Goal: Task Accomplishment & Management: Complete application form

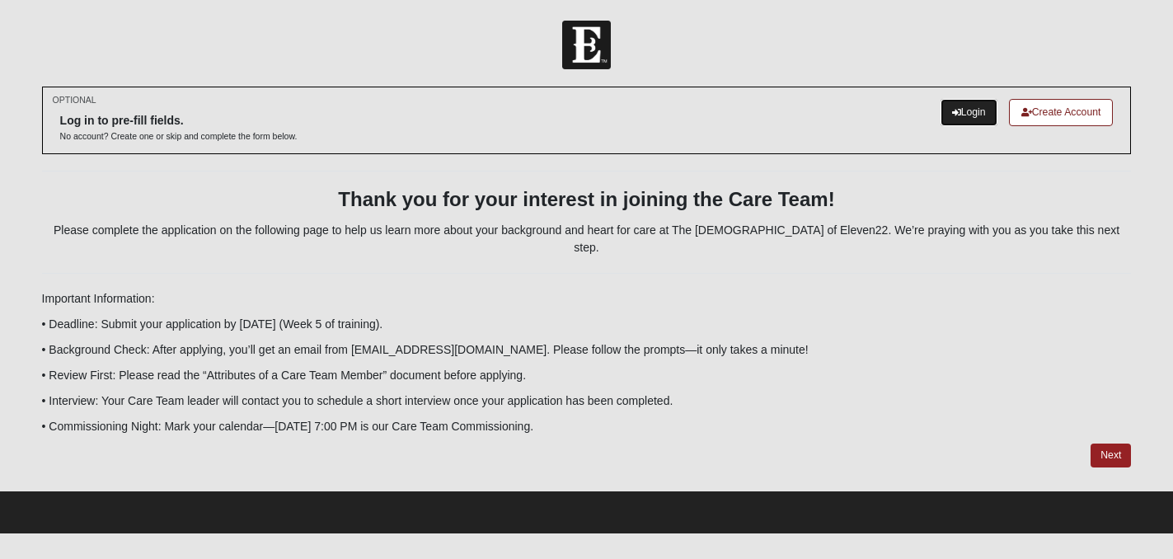
click at [963, 111] on link "Login" at bounding box center [969, 112] width 57 height 27
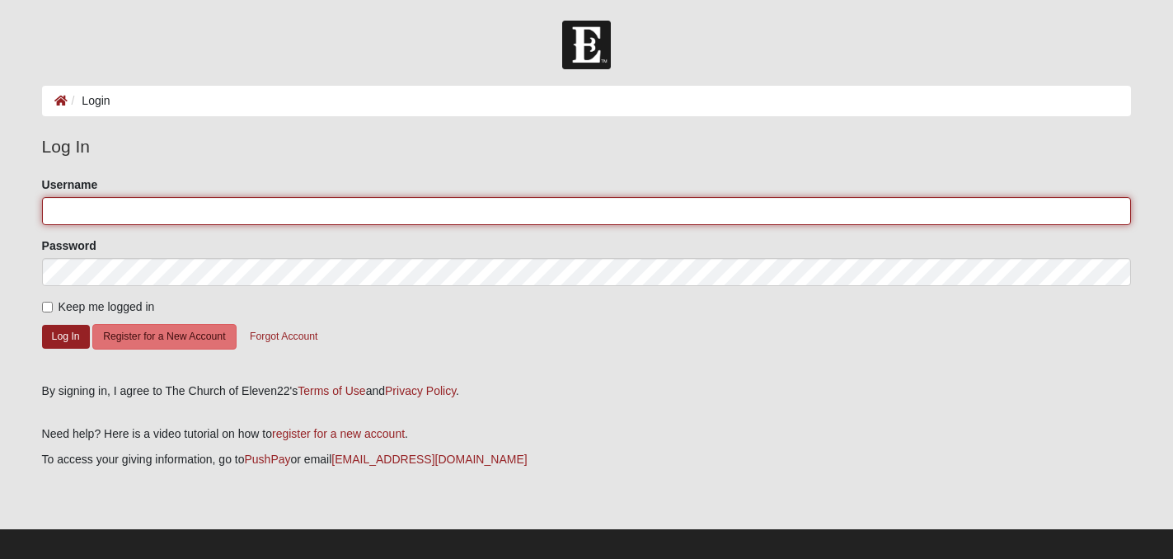
click at [289, 221] on input "Username" at bounding box center [587, 211] width 1090 height 28
type input "katewarren"
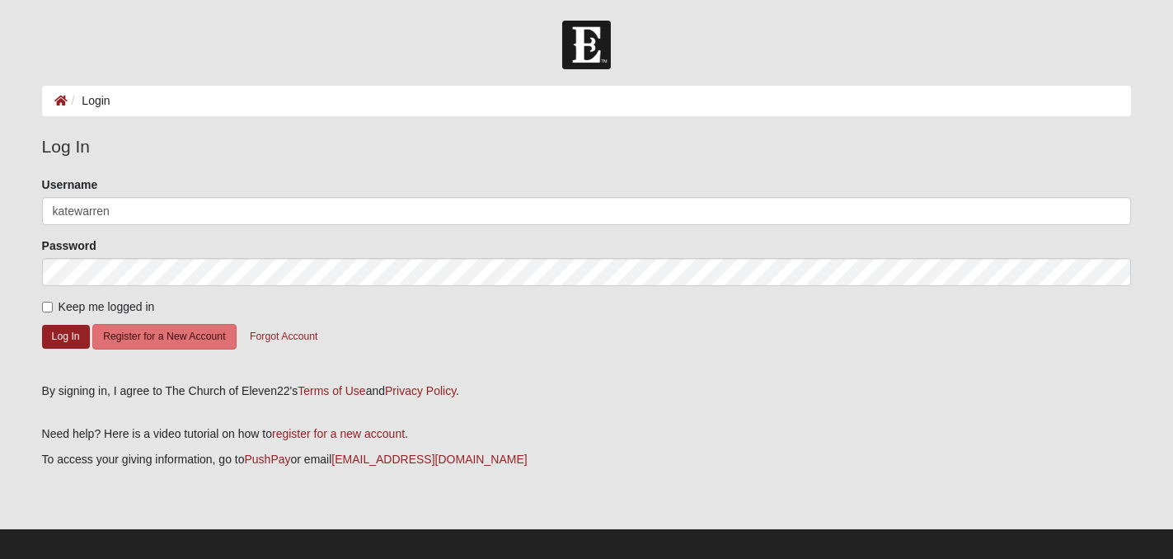
click at [244, 290] on form "Please correct the following: Username katewarren Password Keep me logged in Lo…" at bounding box center [587, 273] width 1090 height 195
click at [55, 313] on label "Keep me logged in" at bounding box center [98, 306] width 113 height 17
click at [53, 313] on input "Keep me logged in" at bounding box center [47, 307] width 11 height 11
checkbox input "true"
click at [61, 332] on button "Log In" at bounding box center [66, 337] width 48 height 24
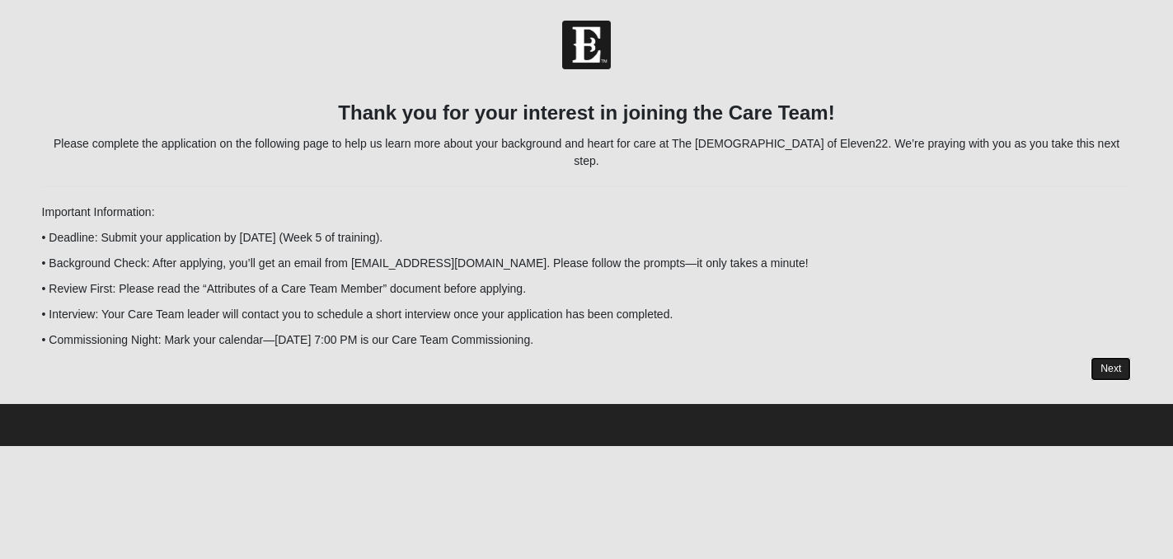
click at [1106, 357] on link "Next" at bounding box center [1111, 369] width 40 height 24
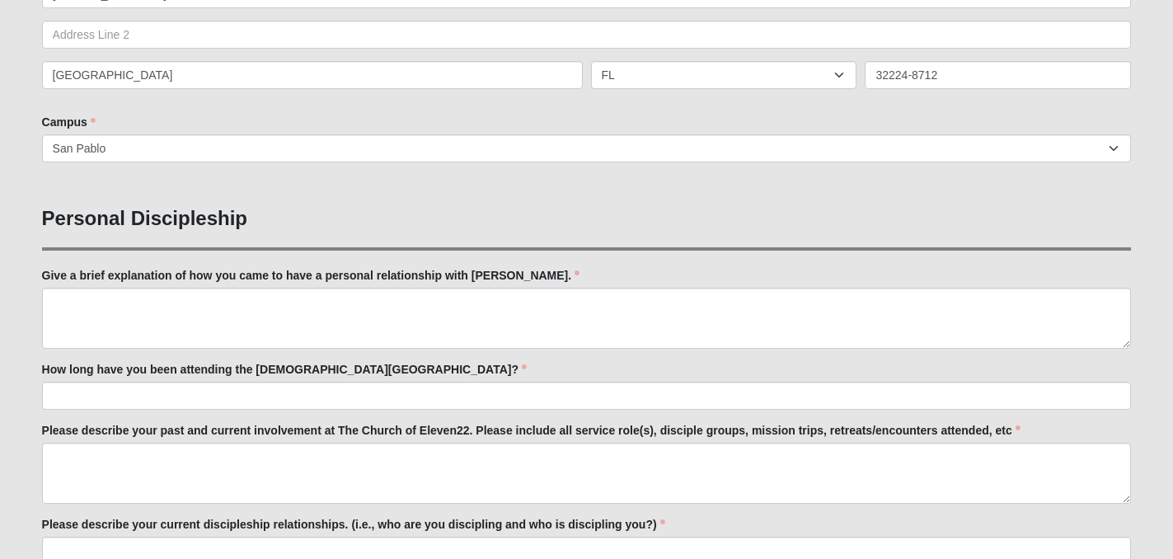
scroll to position [459, 0]
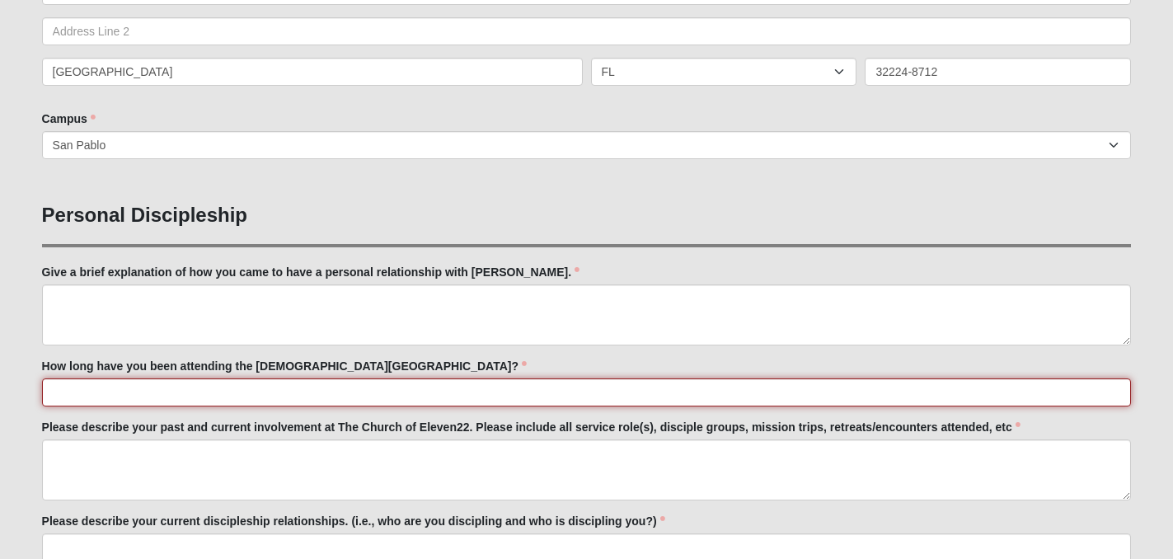
click at [443, 393] on input "How long have you been attending the [DEMOGRAPHIC_DATA][GEOGRAPHIC_DATA]?" at bounding box center [587, 392] width 1090 height 28
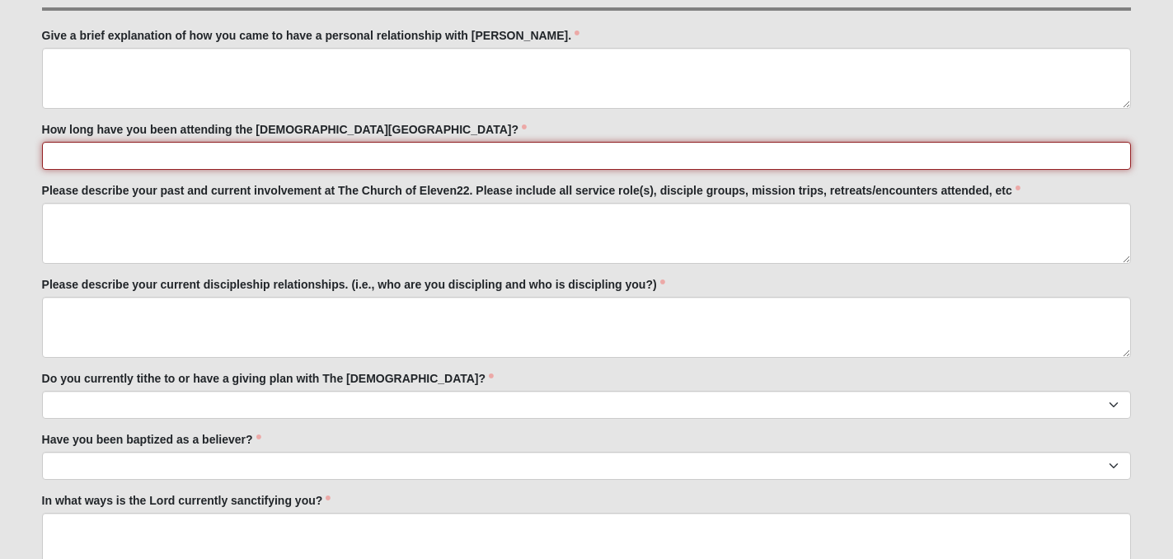
scroll to position [702, 0]
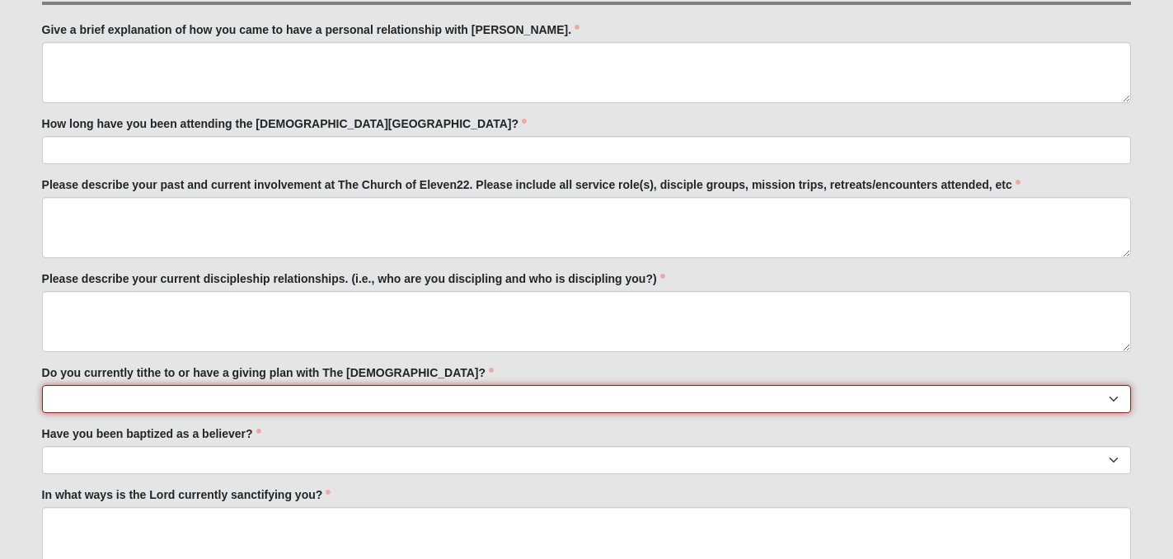
click at [440, 385] on select "No Yes" at bounding box center [587, 399] width 1090 height 28
select select "True"
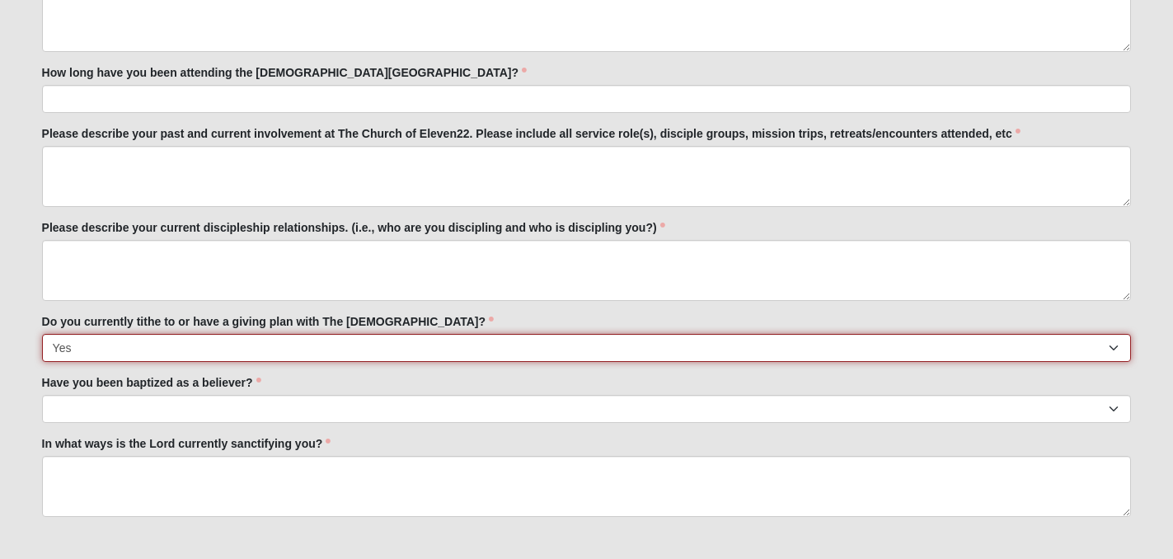
scroll to position [754, 0]
click at [443, 359] on select "No Yes" at bounding box center [587, 347] width 1090 height 28
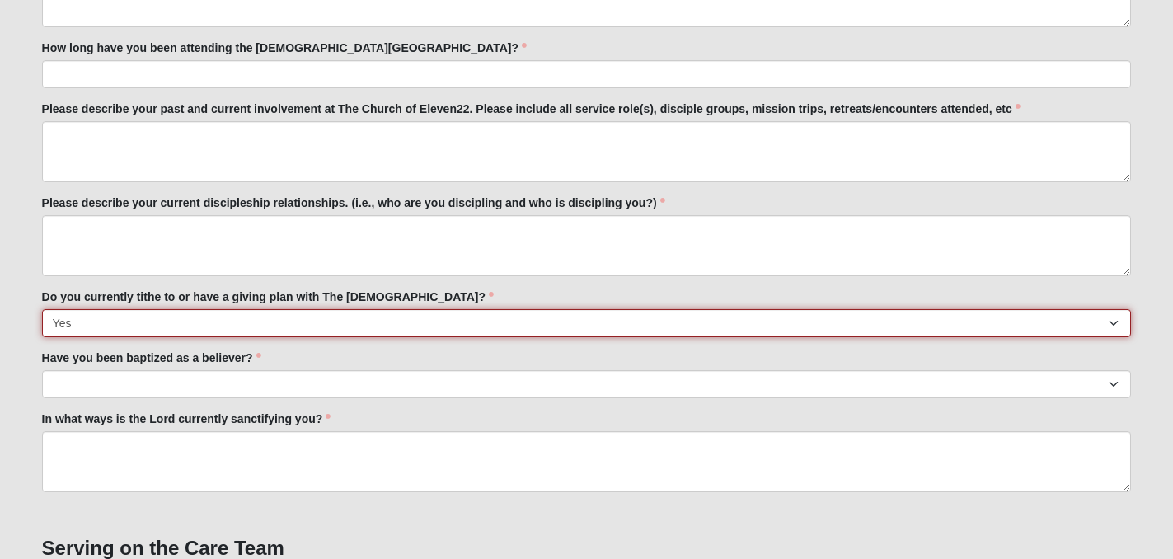
scroll to position [778, 0]
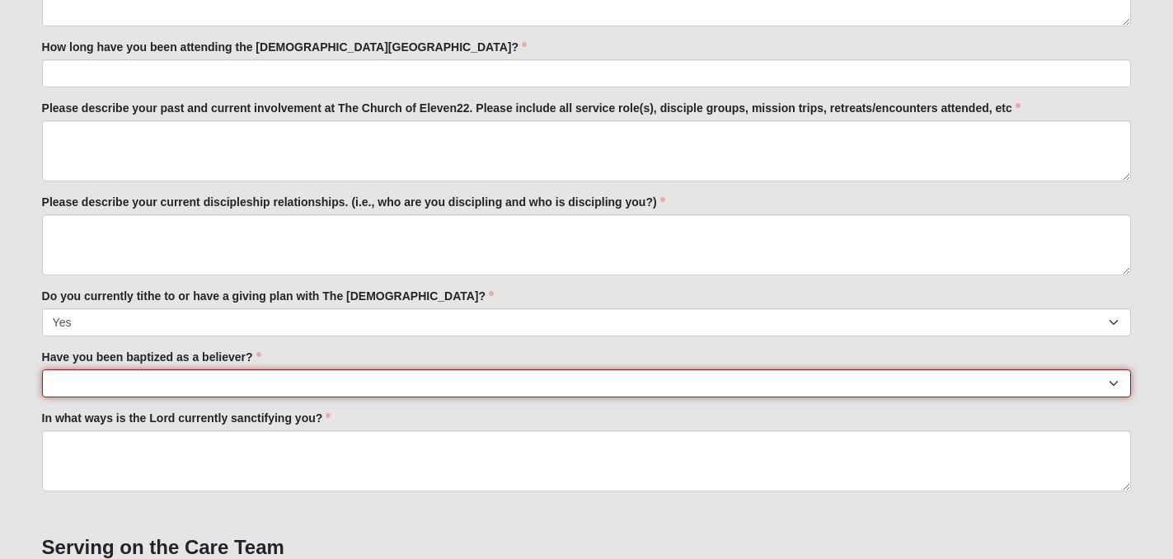
click at [440, 375] on select "No Yes" at bounding box center [587, 383] width 1090 height 28
select select "True"
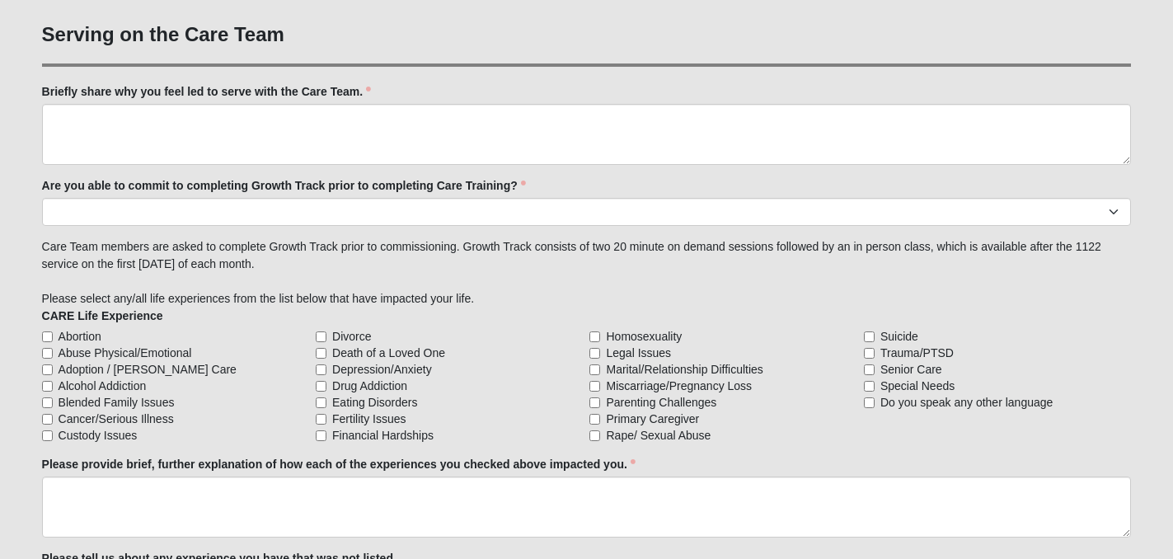
scroll to position [1295, 0]
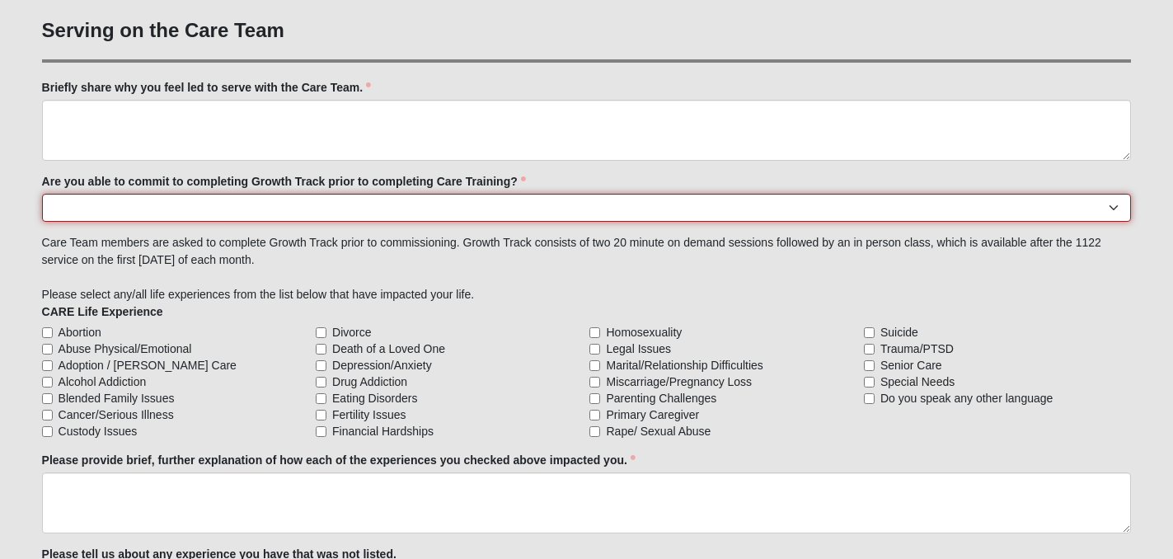
click at [438, 194] on select "Yes No Already Completed" at bounding box center [587, 208] width 1090 height 28
select select "Yes"
click at [391, 214] on select "Yes No Already Completed" at bounding box center [587, 208] width 1090 height 28
select select "Already Completed"
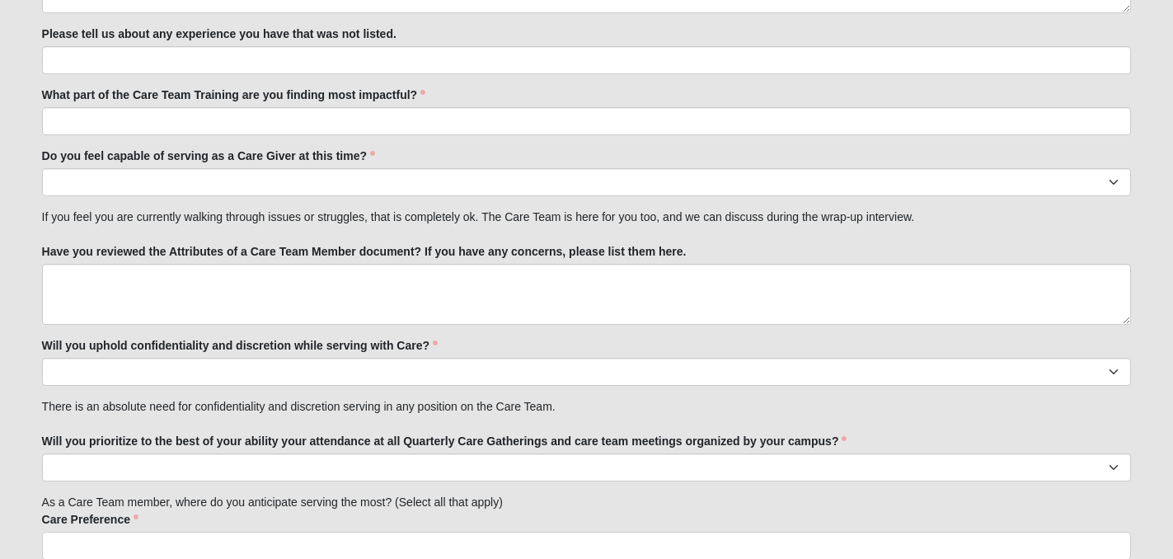
scroll to position [1818, 0]
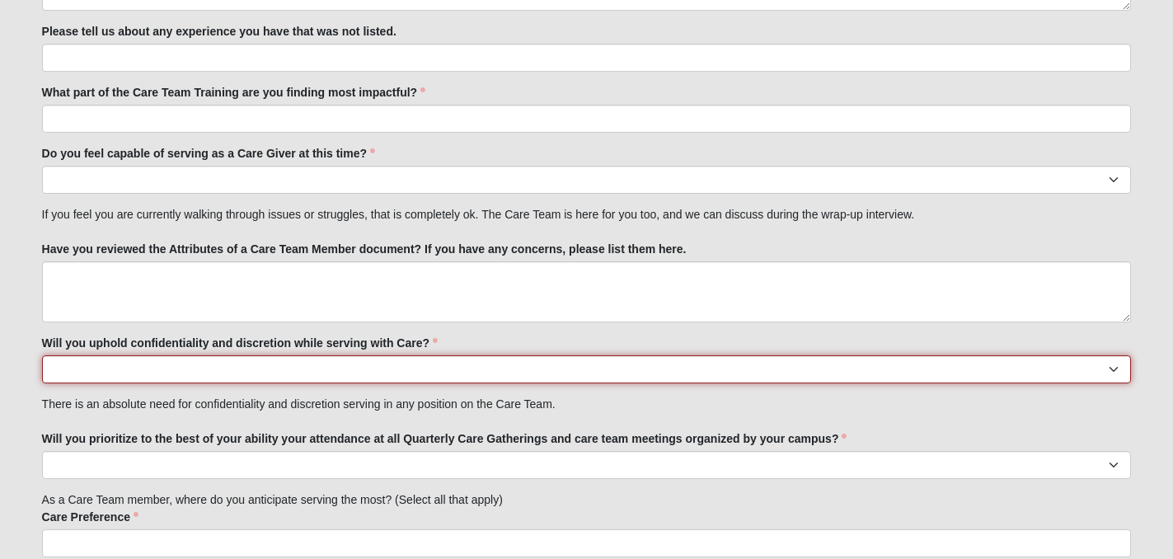
click at [760, 358] on select "No Yes" at bounding box center [587, 369] width 1090 height 28
select select "True"
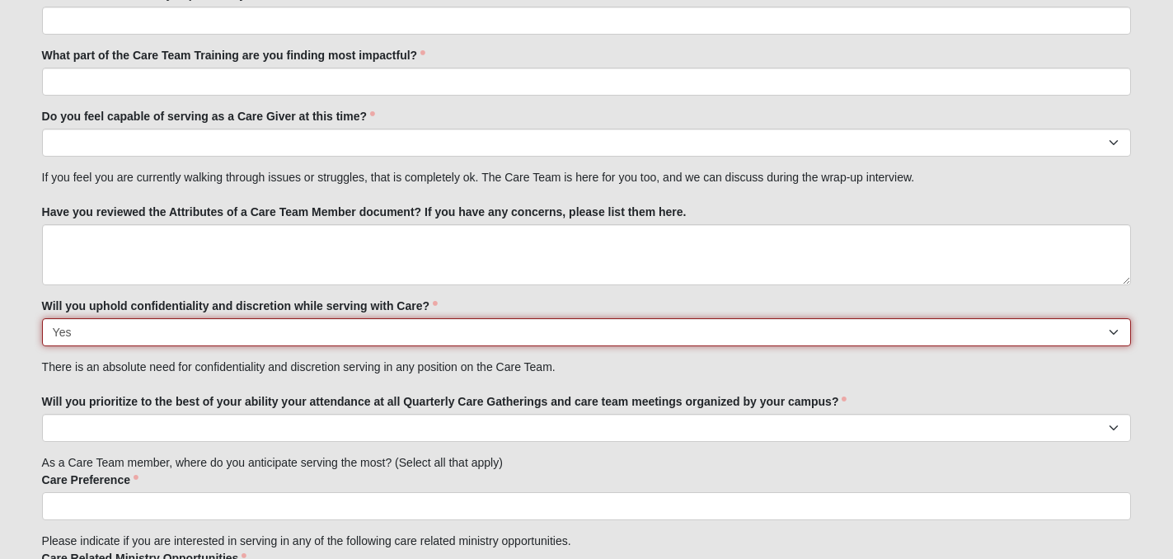
scroll to position [1859, 0]
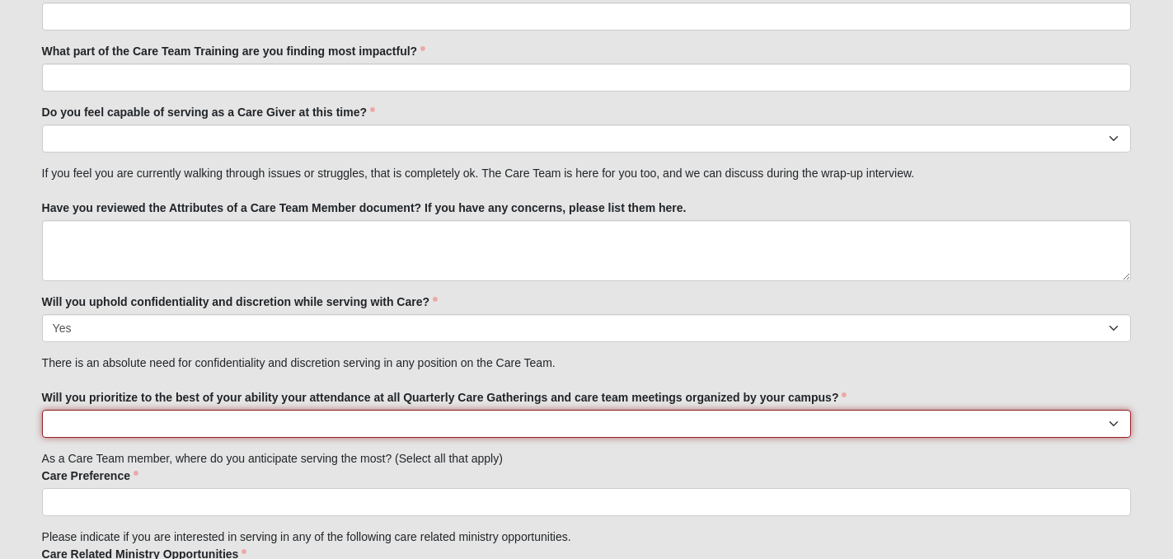
click at [697, 421] on select "No Yes" at bounding box center [587, 424] width 1090 height 28
select select "True"
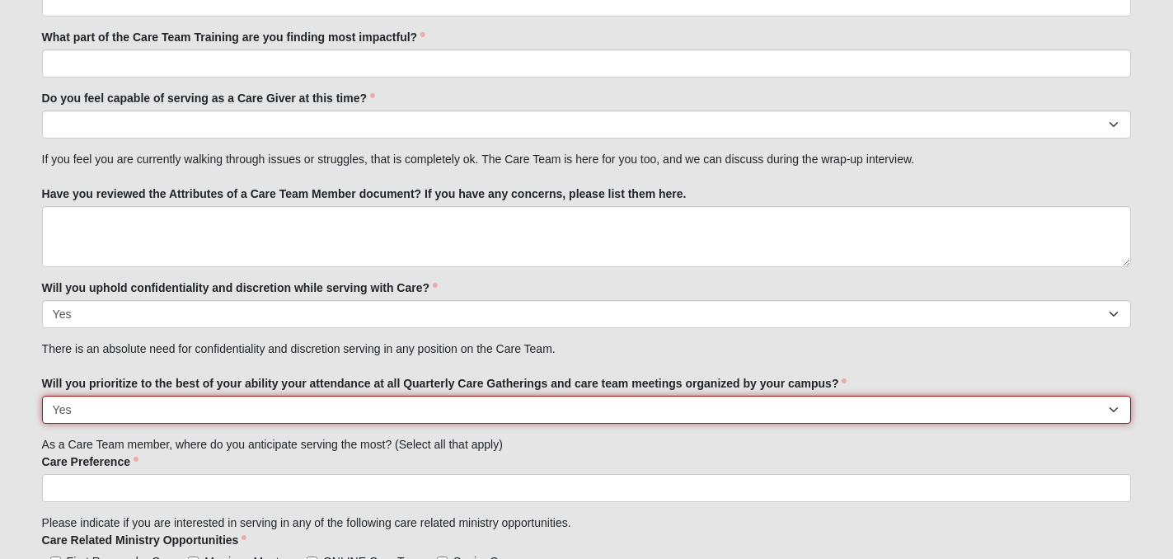
scroll to position [1879, 0]
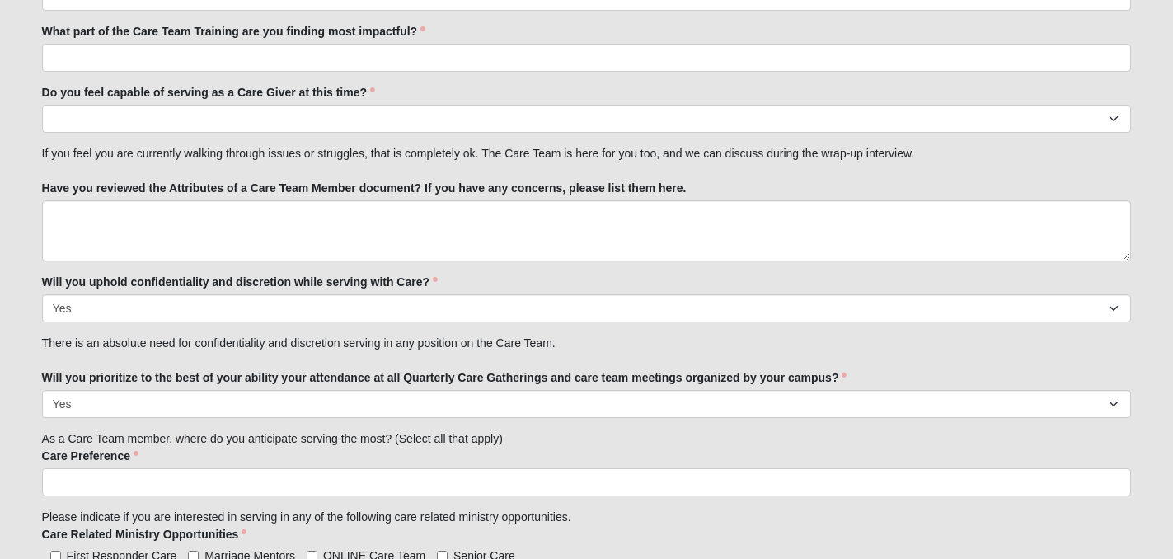
click at [679, 473] on ul at bounding box center [587, 482] width 1090 height 28
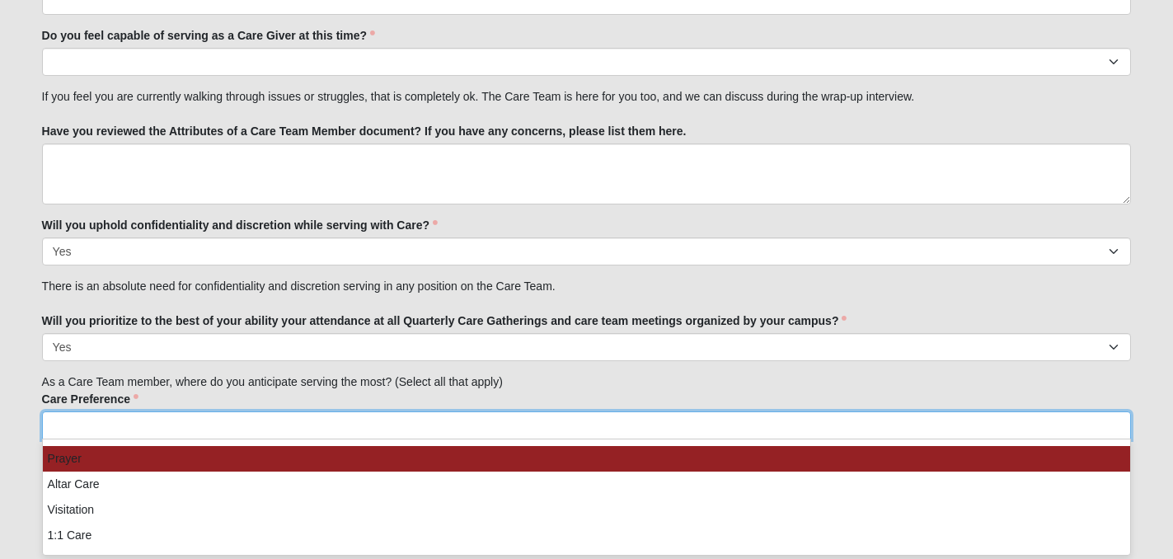
scroll to position [1937, 0]
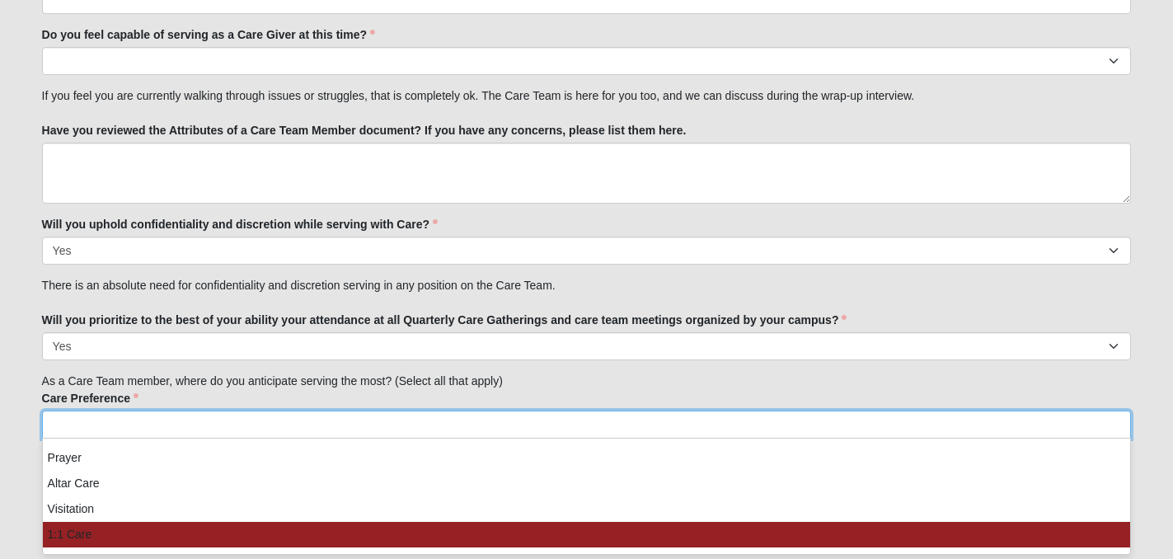
click at [651, 527] on li "1:1 Care" at bounding box center [587, 535] width 1088 height 26
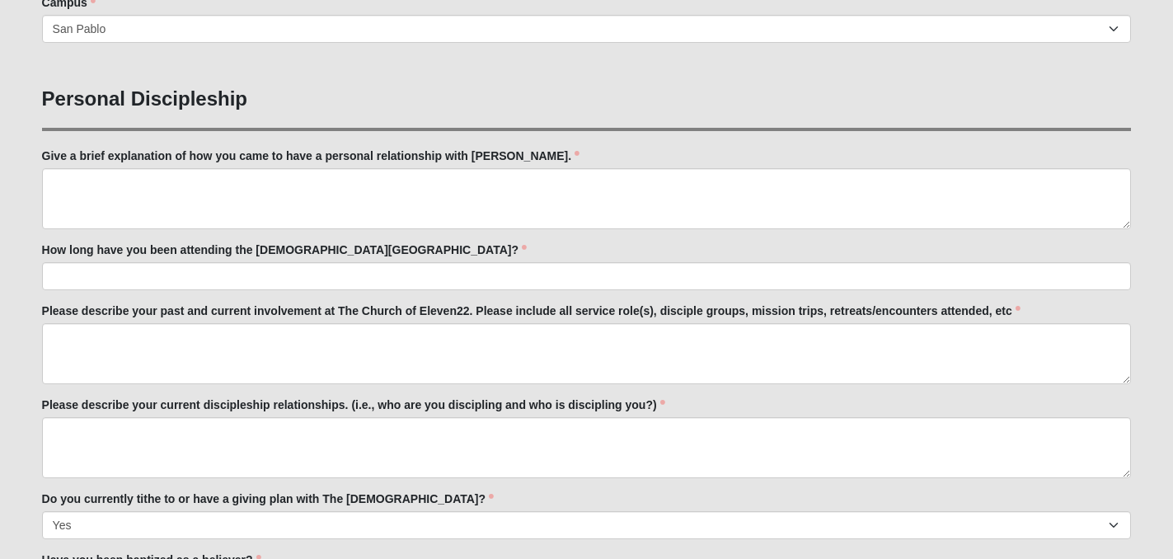
scroll to position [604, 0]
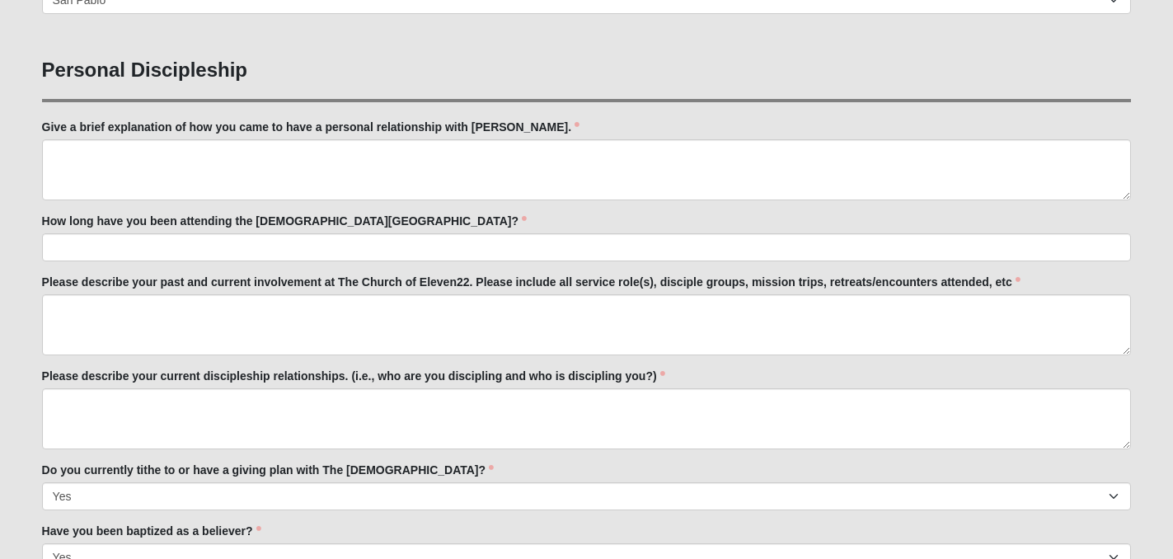
click at [372, 123] on label "Give a brief explanation of how you came to have a personal relationship with J…" at bounding box center [311, 127] width 538 height 16
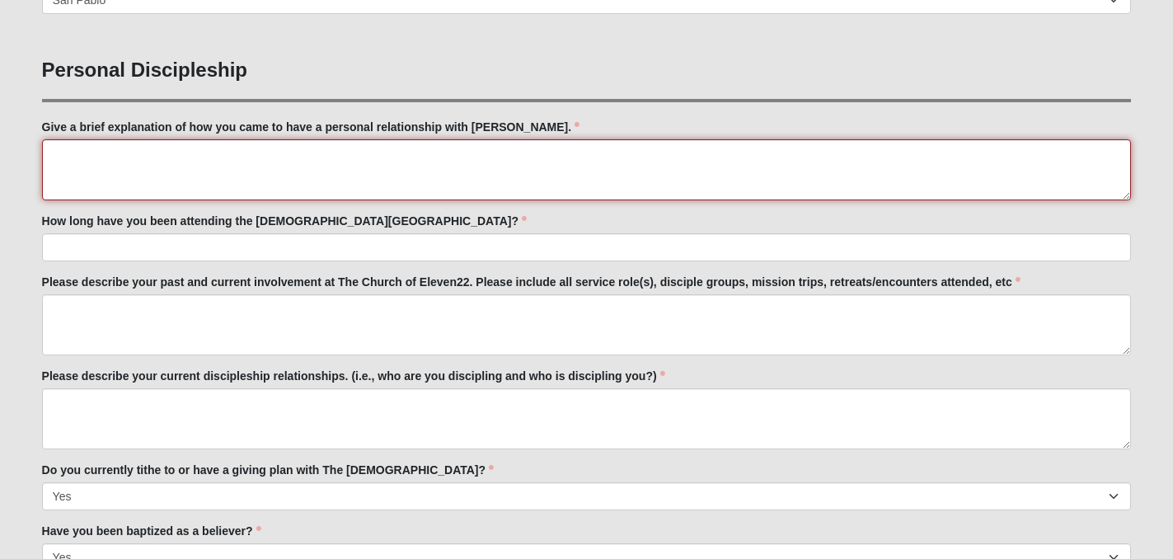
click at [372, 139] on textarea "Give a brief explanation of how you came to have a personal relationship with J…" at bounding box center [587, 169] width 1090 height 61
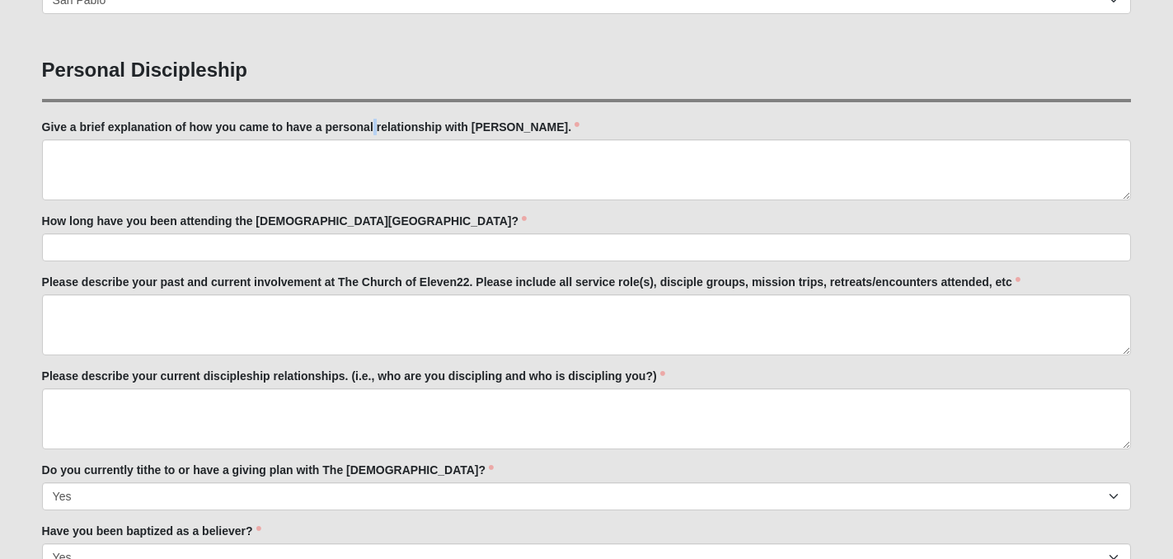
click at [372, 123] on label "Give a brief explanation of how you came to have a personal relationship with J…" at bounding box center [311, 127] width 538 height 16
click at [372, 139] on textarea "Give a brief explanation of how you came to have a personal relationship with J…" at bounding box center [587, 169] width 1090 height 61
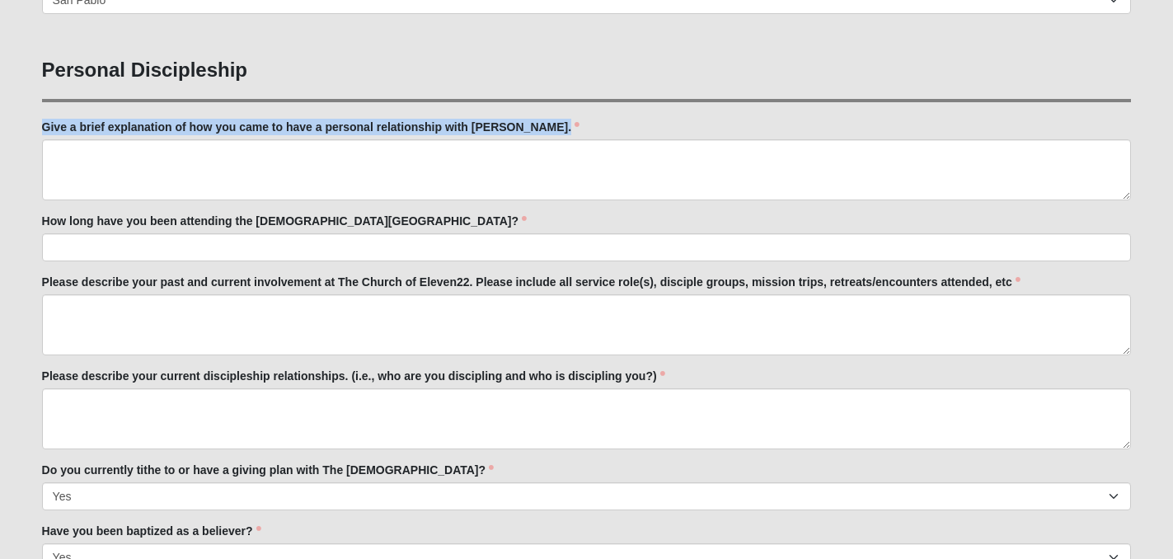
click at [372, 123] on label "Give a brief explanation of how you came to have a personal relationship with J…" at bounding box center [311, 127] width 538 height 16
click at [372, 139] on textarea "Give a brief explanation of how you came to have a personal relationship with J…" at bounding box center [587, 169] width 1090 height 61
copy div "Give a brief explanation of how you came to have a personal relationship with J…"
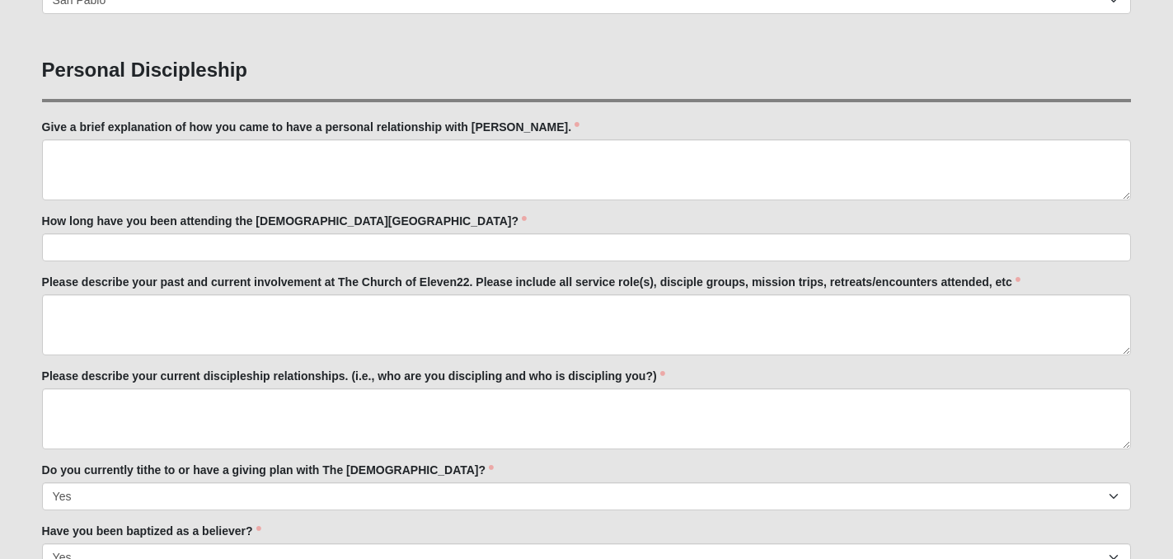
click at [157, 224] on label "How long have you been attending the Church of Eleven22?" at bounding box center [284, 221] width 485 height 16
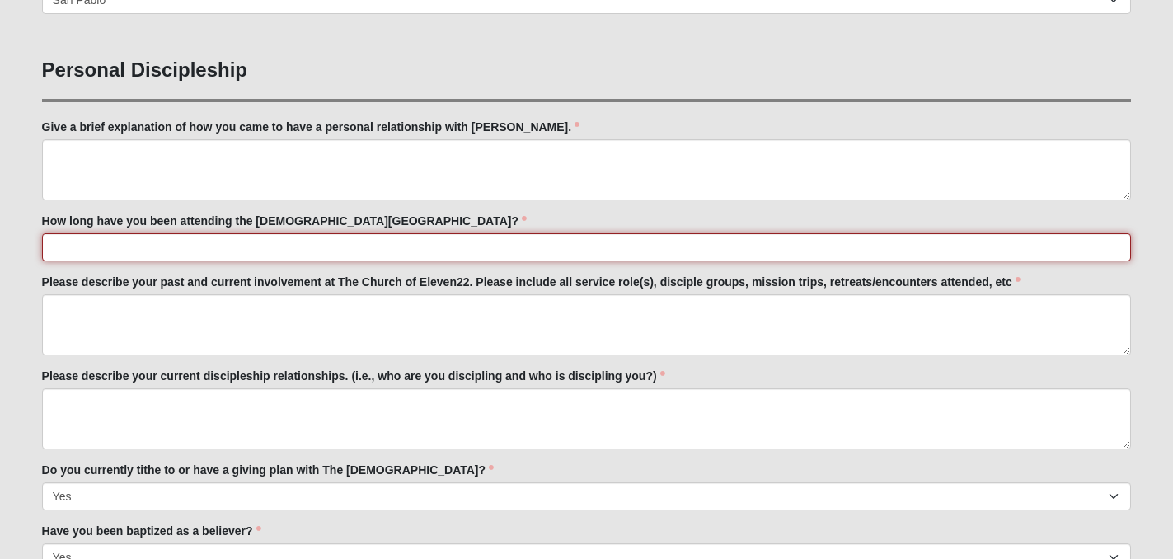
click at [157, 233] on input "How long have you been attending the Church of Eleven22?" at bounding box center [587, 247] width 1090 height 28
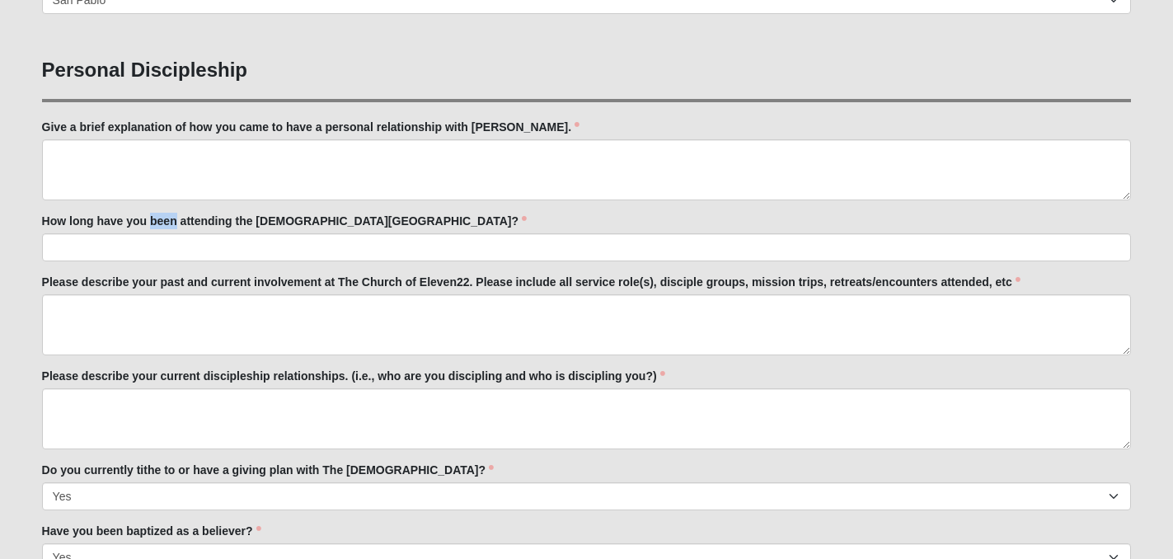
click at [157, 224] on label "How long have you been attending the Church of Eleven22?" at bounding box center [284, 221] width 485 height 16
click at [157, 233] on input "How long have you been attending the Church of Eleven22?" at bounding box center [587, 247] width 1090 height 28
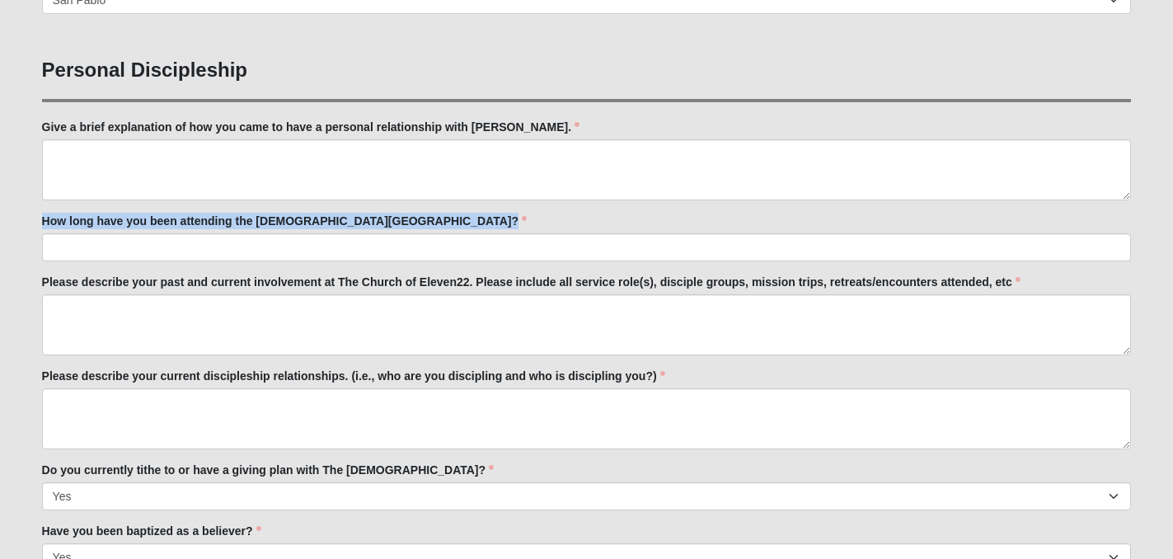
click at [157, 224] on label "How long have you been attending the Church of Eleven22?" at bounding box center [284, 221] width 485 height 16
click at [157, 233] on input "How long have you been attending the Church of Eleven22?" at bounding box center [587, 247] width 1090 height 28
copy div "How long have you been attending the Church of Eleven22?"
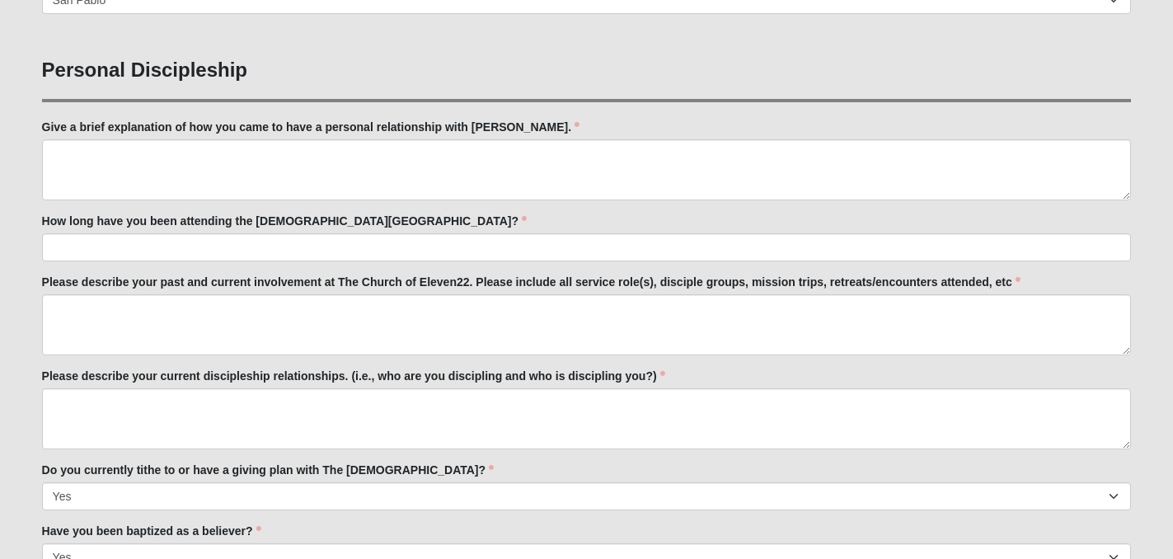
click at [120, 283] on label "Please describe your past and current involvement at The Church of Eleven22. Pl…" at bounding box center [531, 282] width 979 height 16
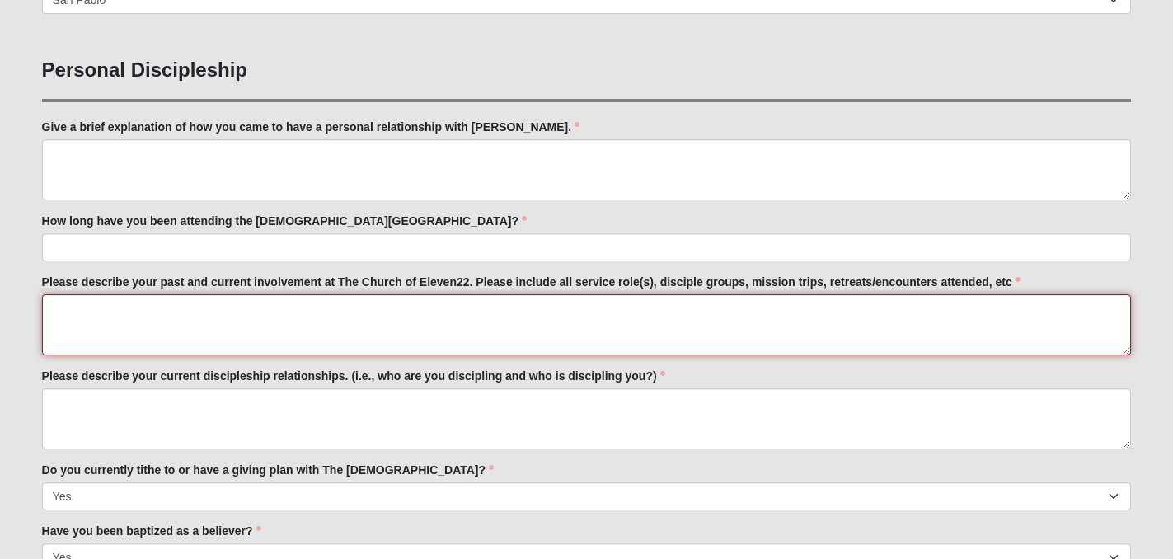
click at [120, 294] on textarea "Please describe your past and current involvement at The Church of Eleven22. Pl…" at bounding box center [587, 324] width 1090 height 61
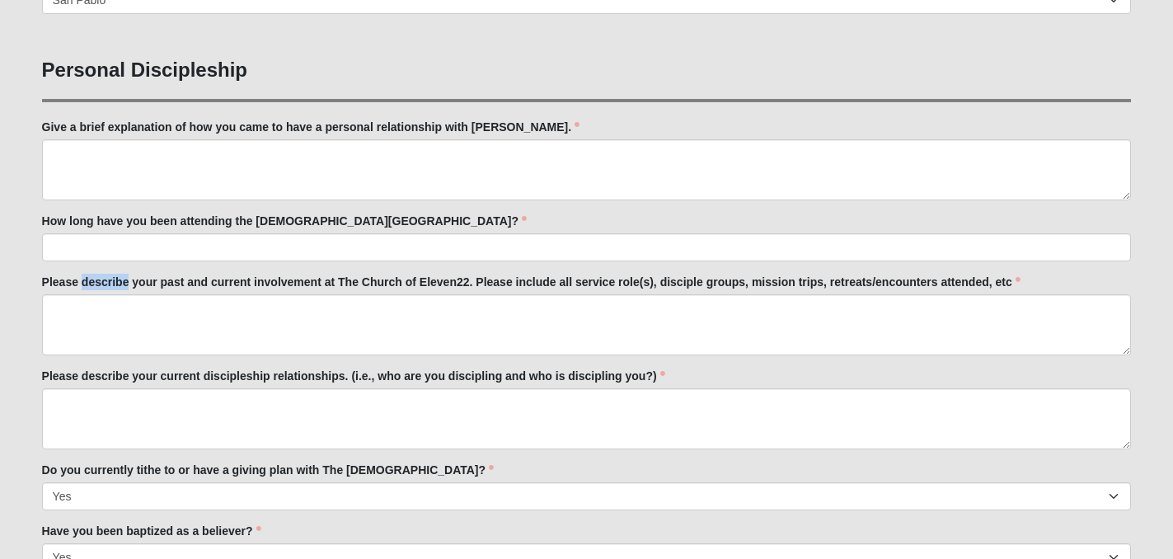
click at [120, 283] on label "Please describe your past and current involvement at The Church of Eleven22. Pl…" at bounding box center [531, 282] width 979 height 16
click at [120, 294] on textarea "Please describe your past and current involvement at The Church of Eleven22. Pl…" at bounding box center [587, 324] width 1090 height 61
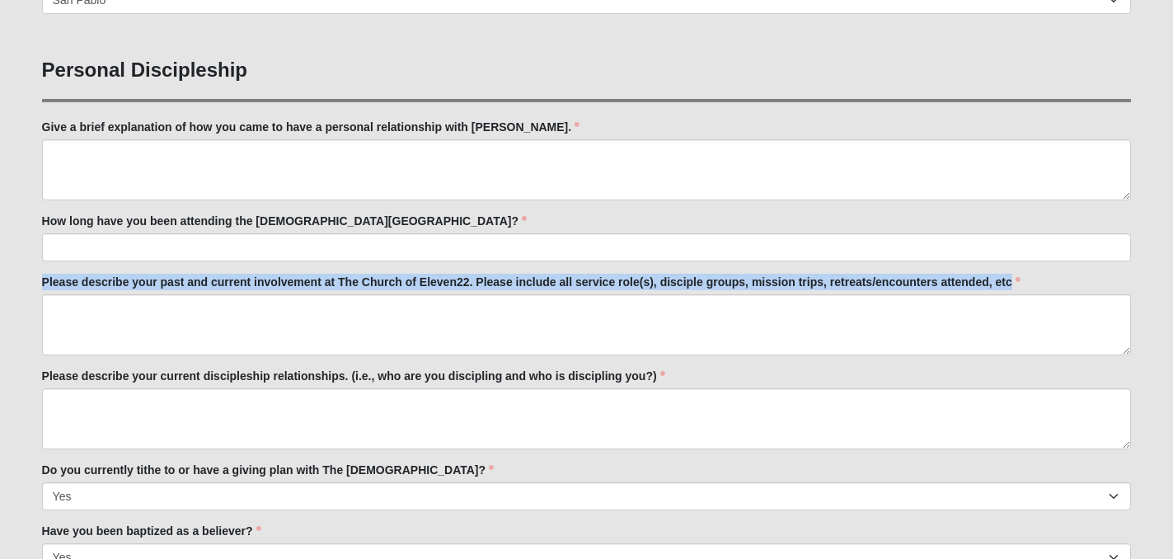
click at [120, 283] on label "Please describe your past and current involvement at The Church of Eleven22. Pl…" at bounding box center [531, 282] width 979 height 16
click at [120, 294] on textarea "Please describe your past and current involvement at The Church of Eleven22. Pl…" at bounding box center [587, 324] width 1090 height 61
copy div "Please describe your past and current involvement at The Church of Eleven22. Pl…"
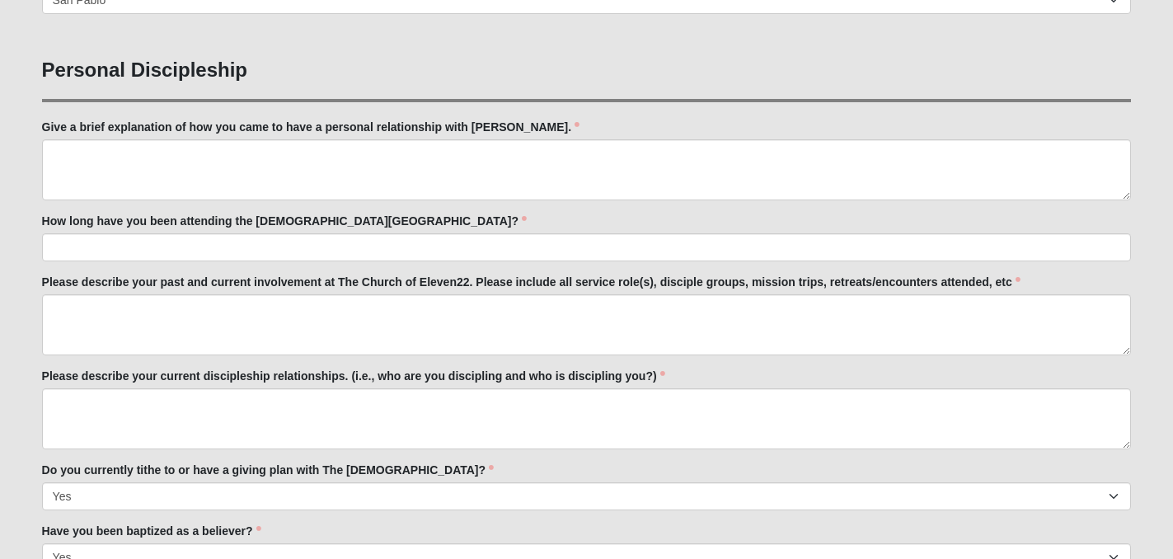
click at [152, 375] on label "Please describe your current discipleship relationships. (i.e., who are you dis…" at bounding box center [353, 376] width 623 height 16
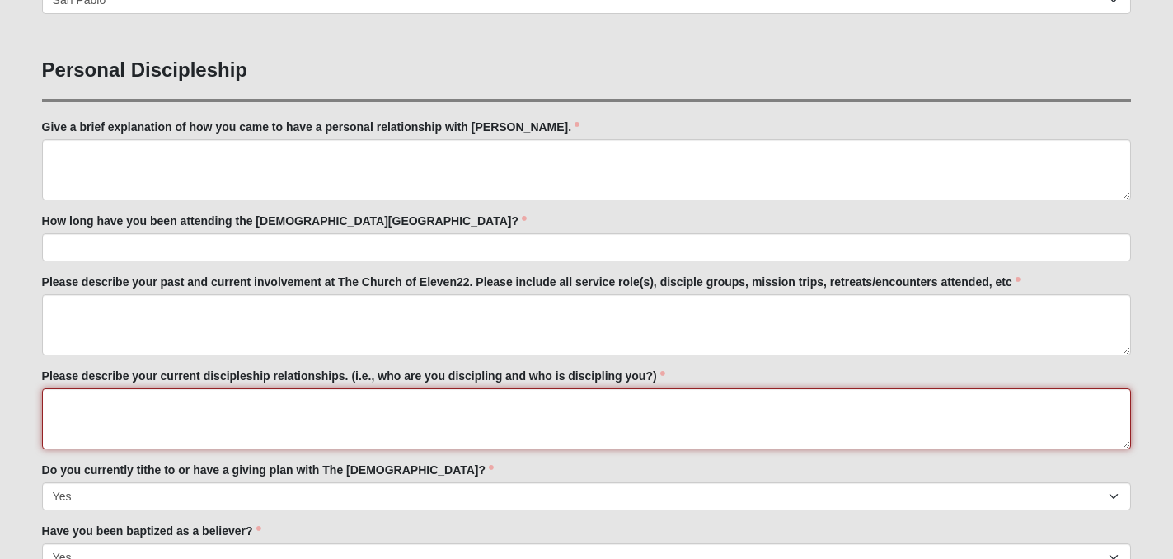
click at [152, 388] on textarea "Please describe your current discipleship relationships. (i.e., who are you dis…" at bounding box center [587, 418] width 1090 height 61
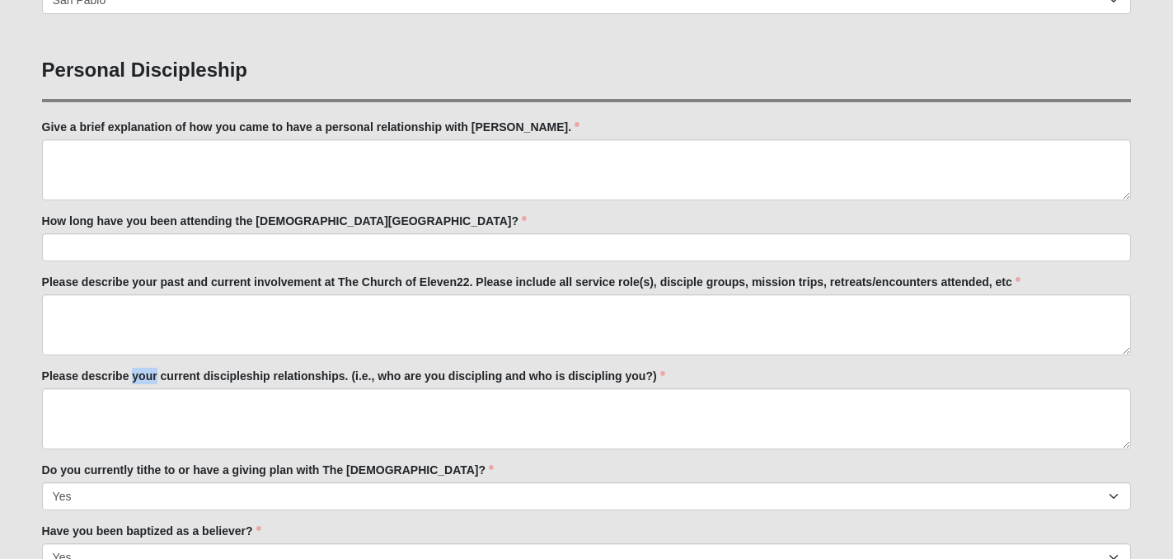
click at [152, 375] on label "Please describe your current discipleship relationships. (i.e., who are you dis…" at bounding box center [353, 376] width 623 height 16
click at [152, 388] on textarea "Please describe your current discipleship relationships. (i.e., who are you dis…" at bounding box center [587, 418] width 1090 height 61
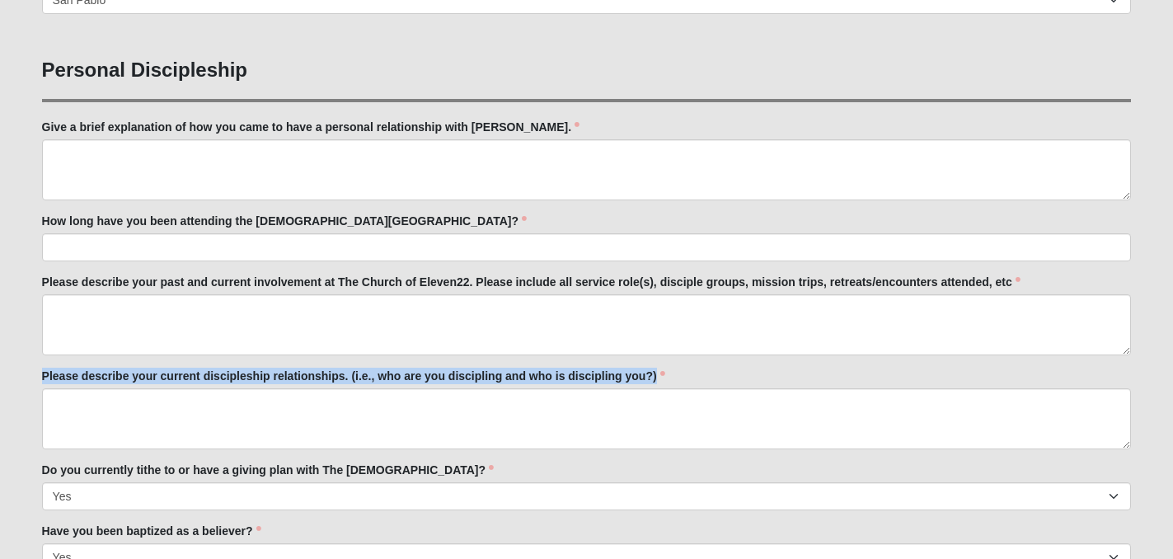
click at [152, 375] on label "Please describe your current discipleship relationships. (i.e., who are you dis…" at bounding box center [353, 376] width 623 height 16
click at [152, 388] on textarea "Please describe your current discipleship relationships. (i.e., who are you dis…" at bounding box center [587, 418] width 1090 height 61
copy div "Please describe your current discipleship relationships. (i.e., who are you dis…"
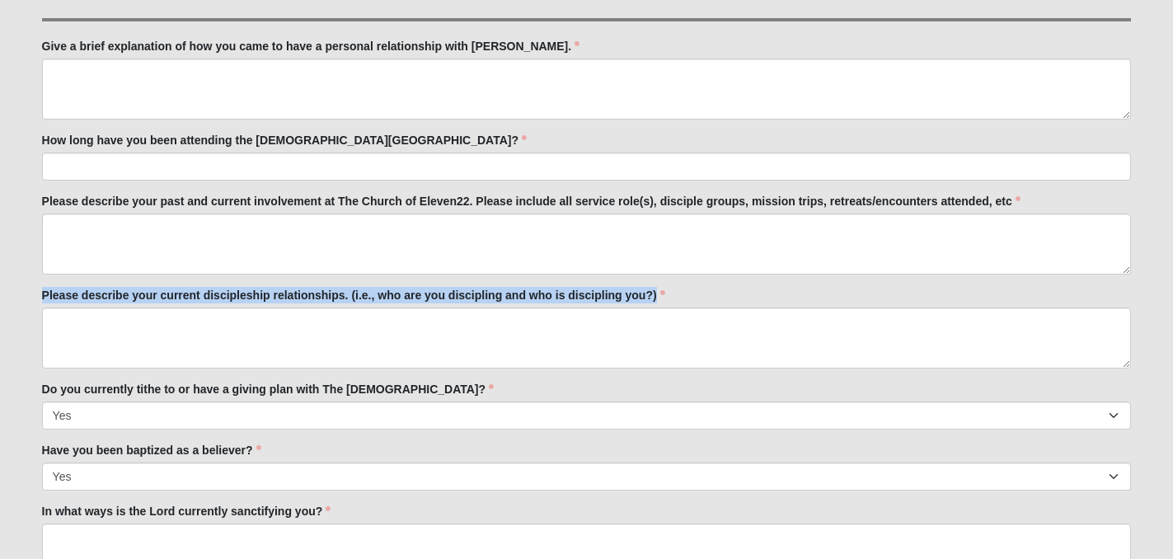
scroll to position [687, 0]
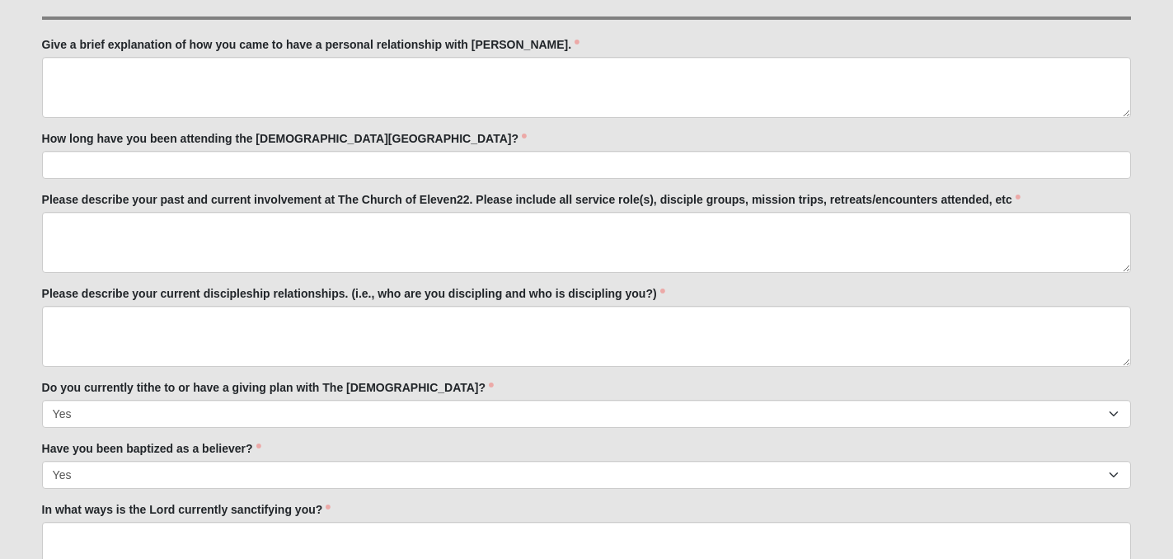
click at [220, 388] on label "Do you currently tithe to or have a giving plan with The Church of Eleven22?" at bounding box center [268, 387] width 453 height 16
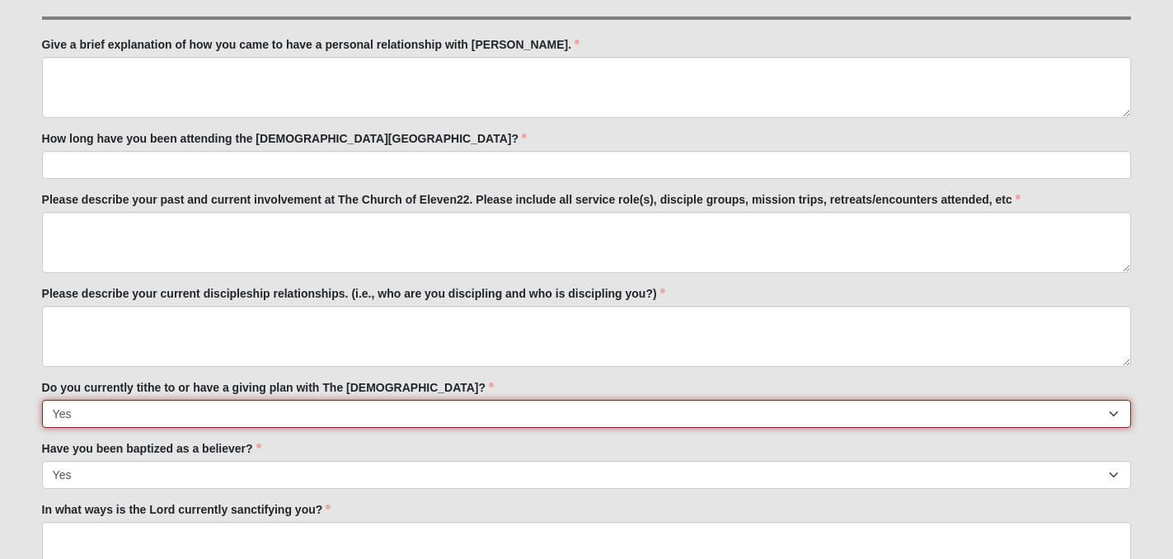
click at [220, 400] on select "No Yes" at bounding box center [587, 414] width 1090 height 28
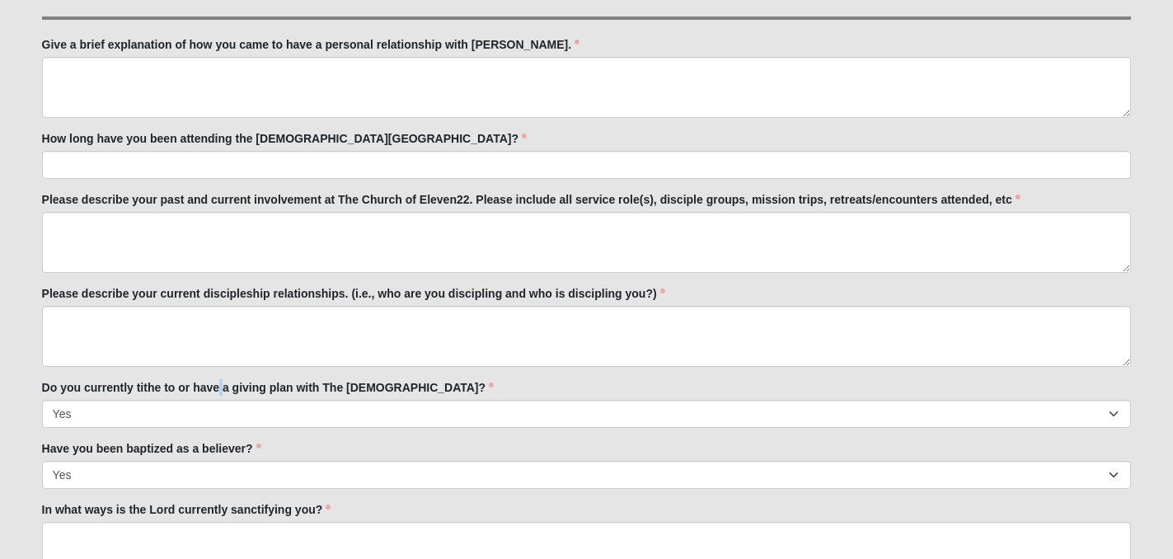
click at [220, 388] on label "Do you currently tithe to or have a giving plan with The Church of Eleven22?" at bounding box center [268, 387] width 453 height 16
click at [220, 400] on select "No Yes" at bounding box center [587, 414] width 1090 height 28
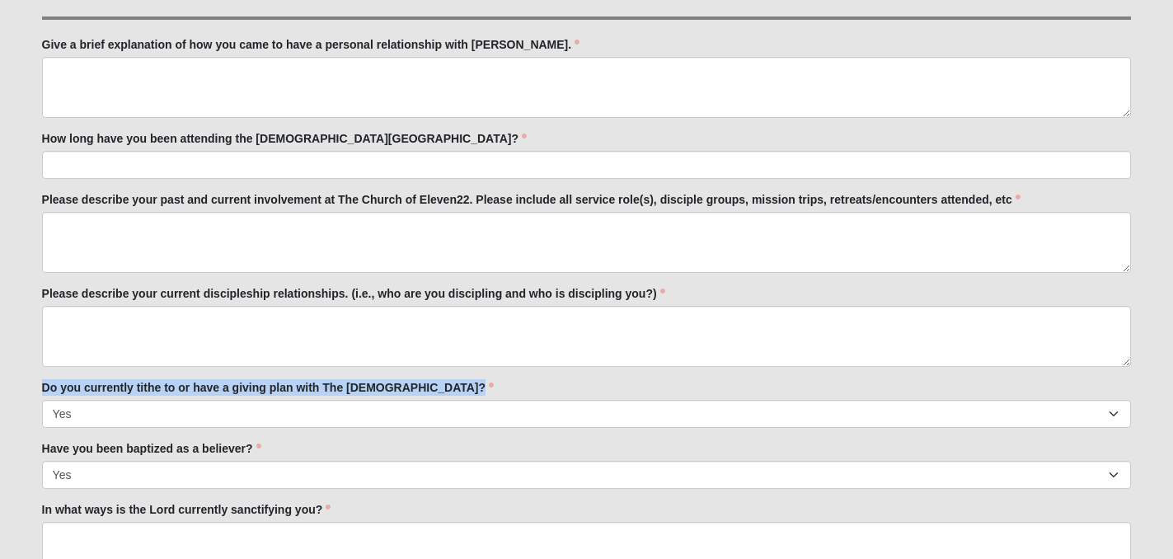
click at [220, 388] on label "Do you currently tithe to or have a giving plan with The Church of Eleven22?" at bounding box center [268, 387] width 453 height 16
click at [220, 400] on select "No Yes" at bounding box center [587, 414] width 1090 height 28
copy div "Do you currently tithe to or have a giving plan with The Church of Eleven22?"
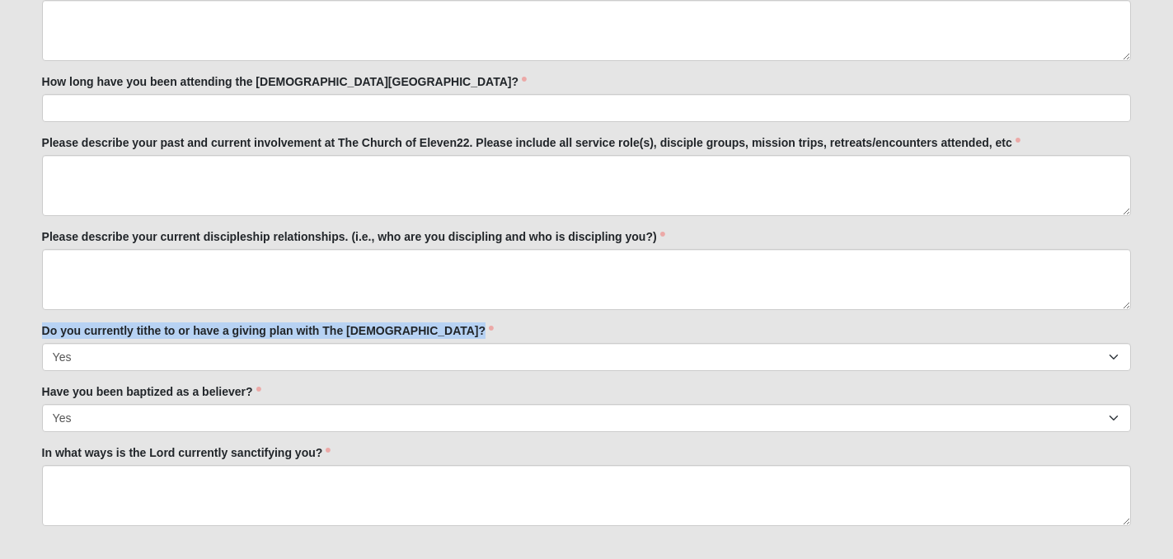
scroll to position [778, 0]
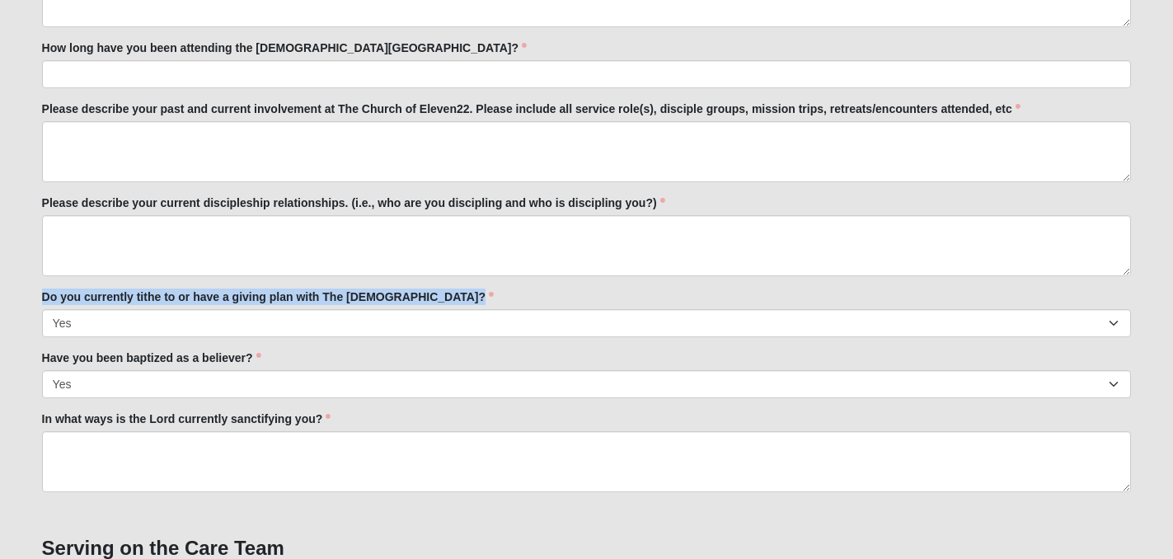
click at [517, 296] on div "Do you currently tithe to or have a giving plan with The Church of Eleven22? No…" at bounding box center [587, 313] width 1090 height 49
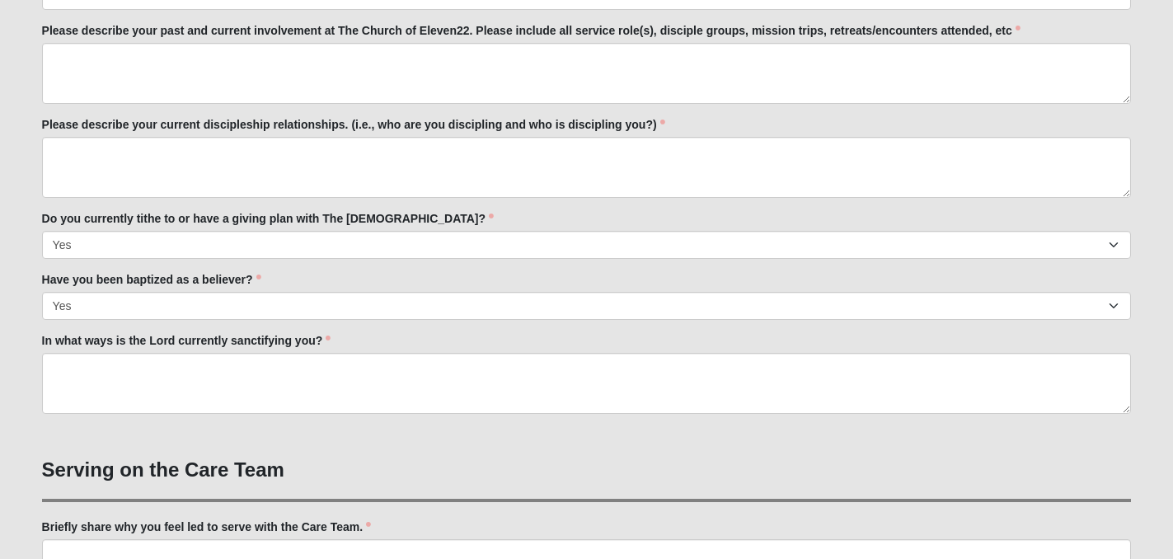
scroll to position [857, 0]
click at [265, 341] on label "In what ways is the Lord currently sanctifying you?" at bounding box center [186, 339] width 289 height 16
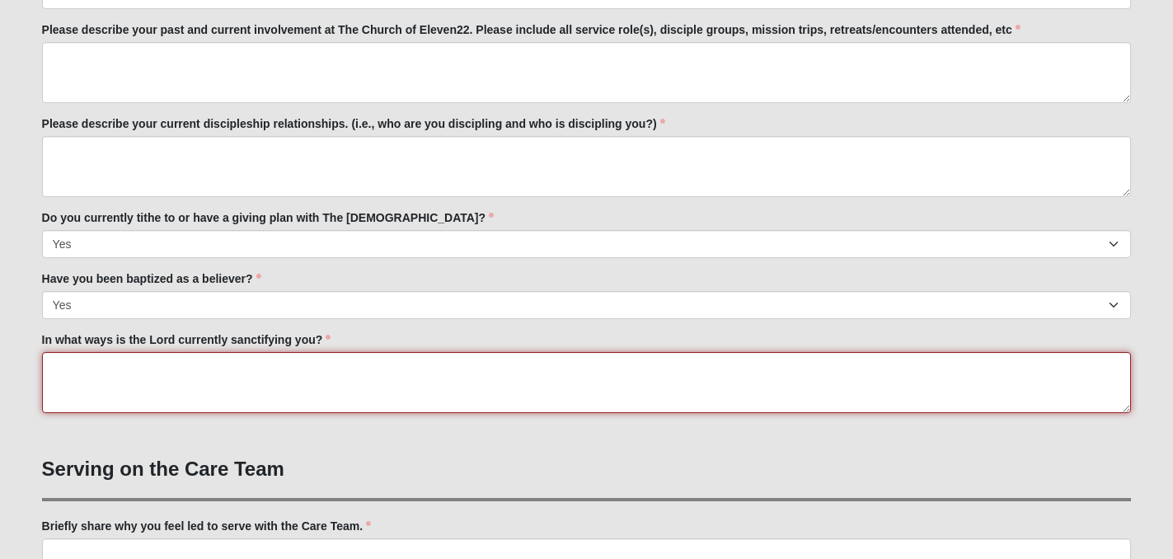
click at [265, 352] on textarea "In what ways is the Lord currently sanctifying you?" at bounding box center [587, 382] width 1090 height 61
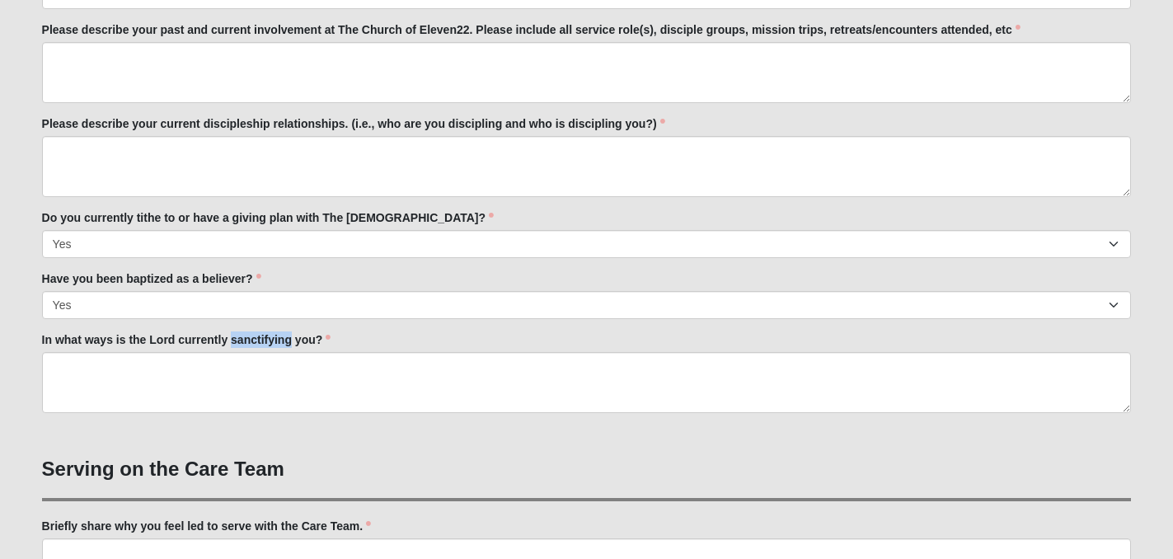
click at [265, 341] on label "In what ways is the Lord currently sanctifying you?" at bounding box center [186, 339] width 289 height 16
click at [265, 352] on textarea "In what ways is the Lord currently sanctifying you?" at bounding box center [587, 382] width 1090 height 61
click at [265, 341] on label "In what ways is the Lord currently sanctifying you?" at bounding box center [186, 339] width 289 height 16
click at [265, 352] on textarea "In what ways is the Lord currently sanctifying you?" at bounding box center [587, 382] width 1090 height 61
copy div "In what ways is the Lord currently sanctifying you?"
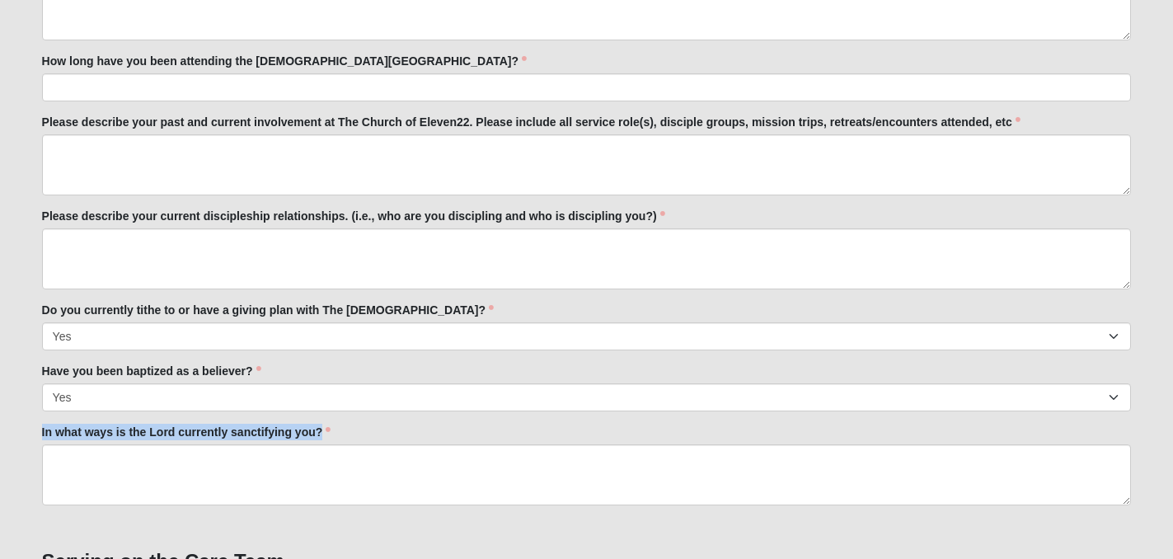
scroll to position [522, 0]
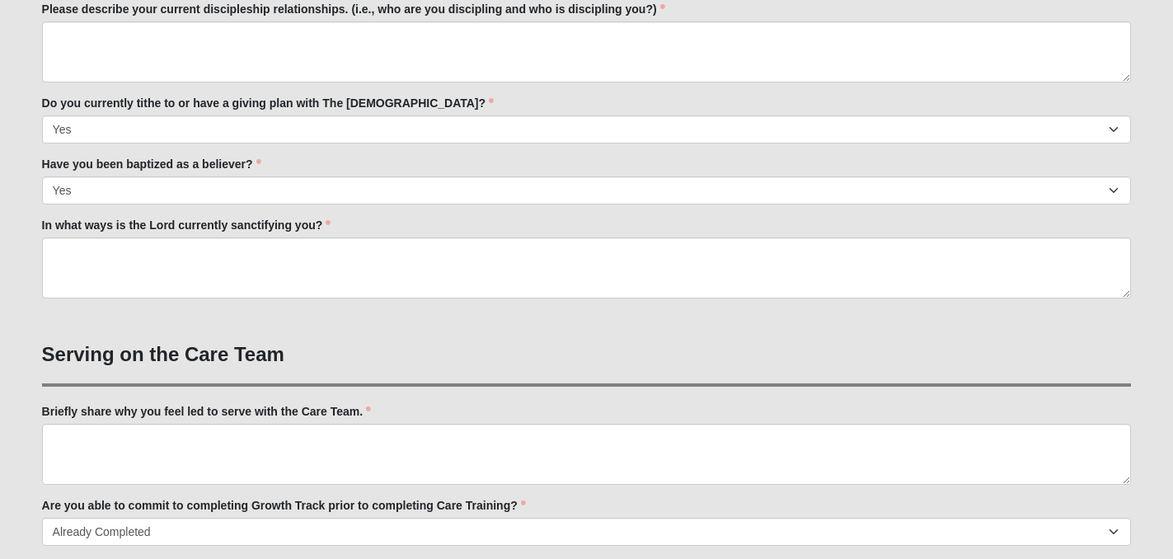
click at [365, 339] on div "Family Member to Register First Name Kate First Name is required. Last Name War…" at bounding box center [587, 348] width 1090 height 2254
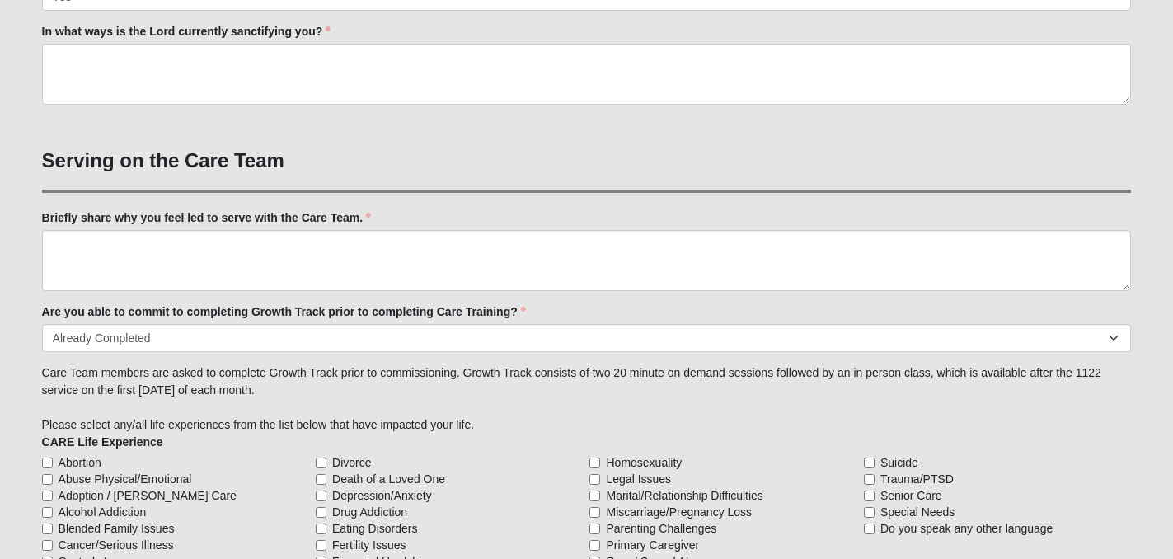
scroll to position [1177, 0]
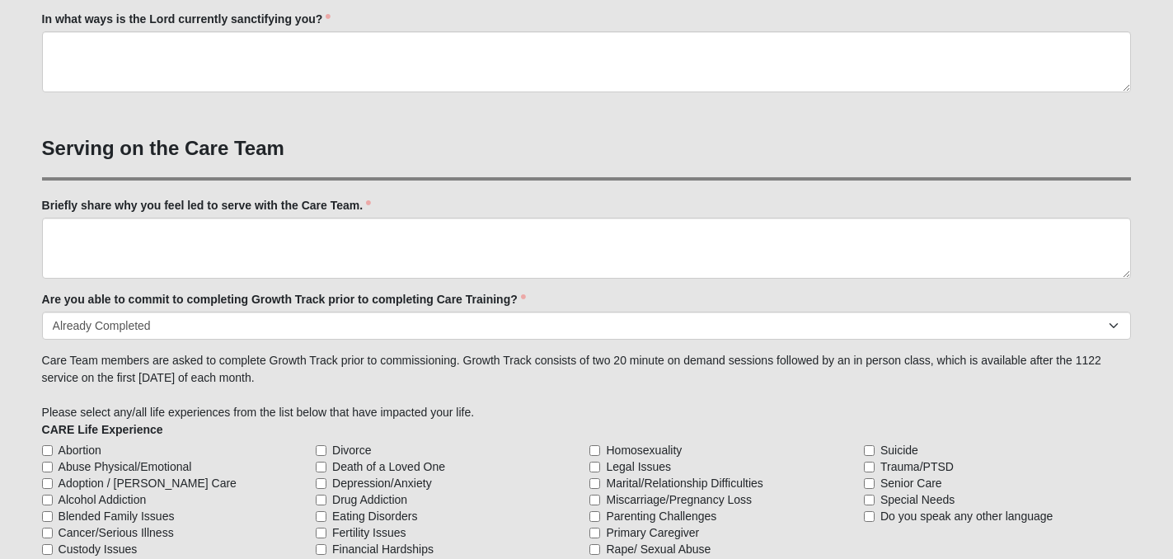
click at [303, 203] on label "Briefly share why you feel led to serve with the Care Team." at bounding box center [207, 205] width 330 height 16
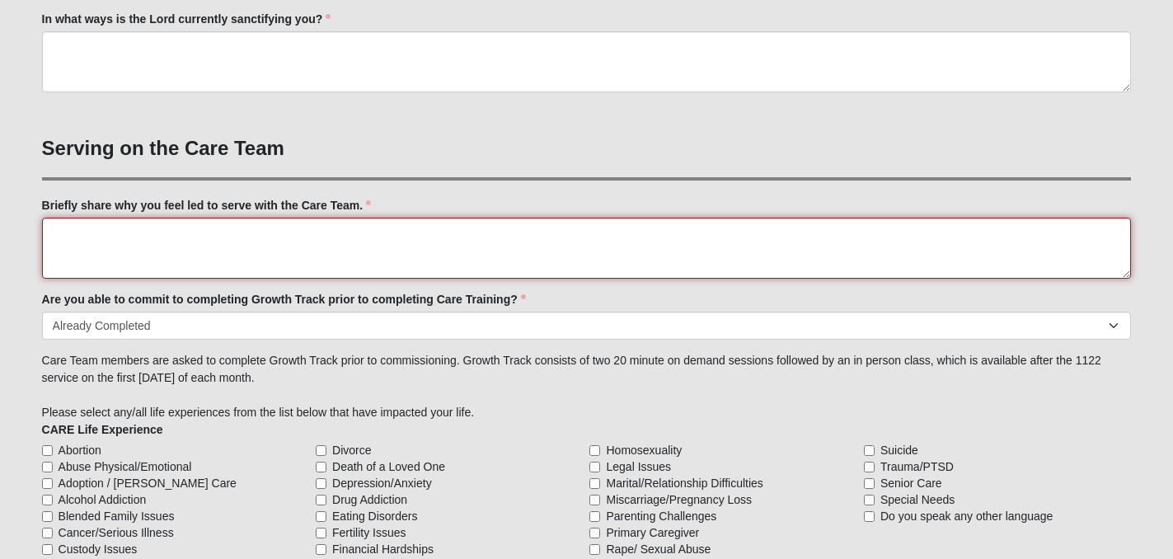
click at [303, 218] on textarea "Briefly share why you feel led to serve with the Care Team." at bounding box center [587, 248] width 1090 height 61
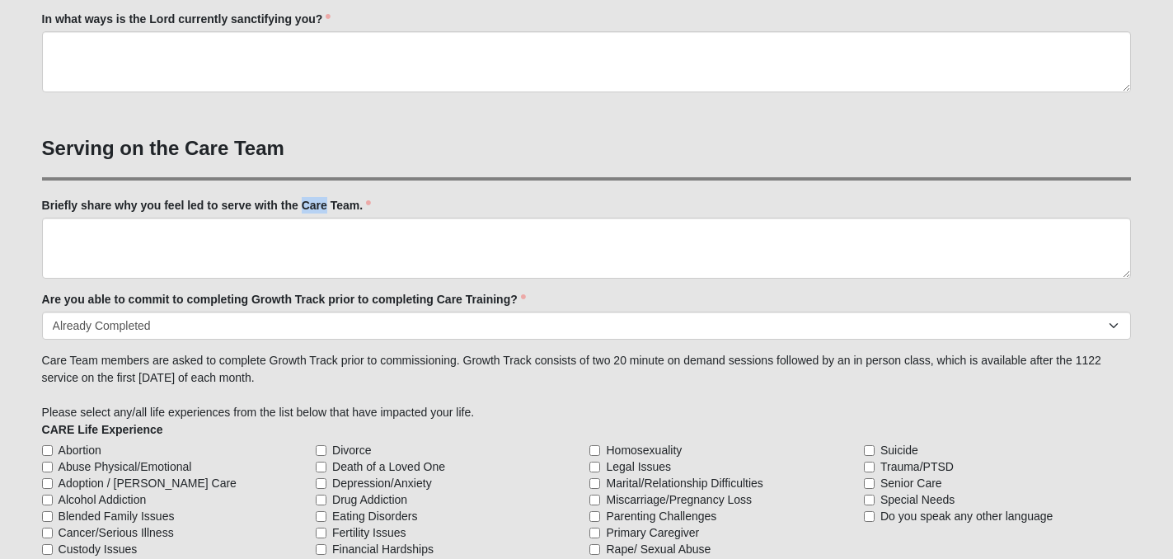
click at [303, 203] on label "Briefly share why you feel led to serve with the Care Team." at bounding box center [207, 205] width 330 height 16
click at [303, 218] on textarea "Briefly share why you feel led to serve with the Care Team." at bounding box center [587, 248] width 1090 height 61
click at [303, 203] on label "Briefly share why you feel led to serve with the Care Team." at bounding box center [207, 205] width 330 height 16
click at [303, 218] on textarea "Briefly share why you feel led to serve with the Care Team." at bounding box center [587, 248] width 1090 height 61
copy div "Briefly share why you feel led to serve with the Care Team."
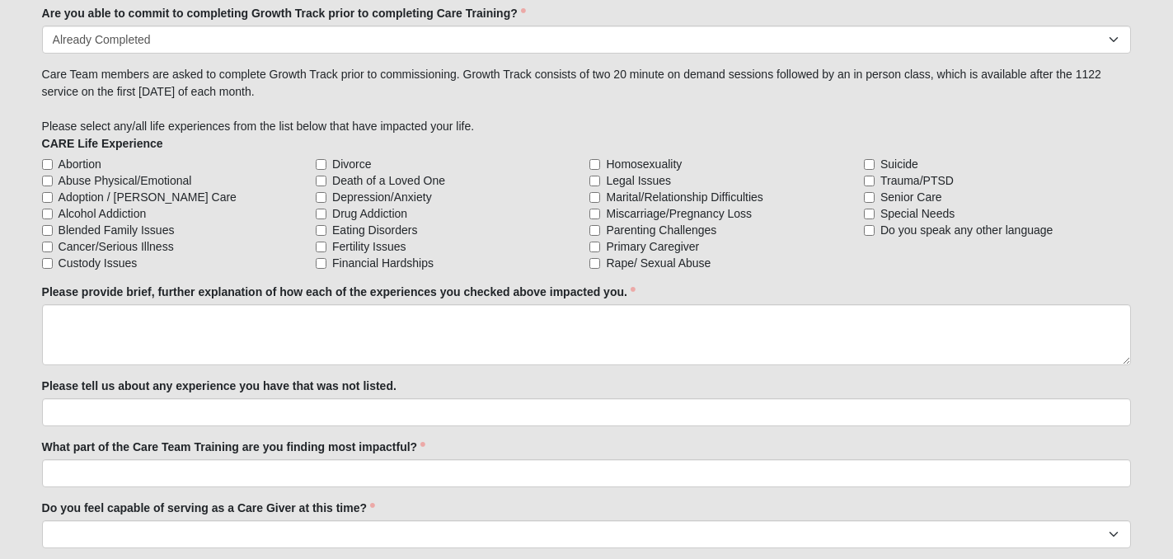
scroll to position [1472, 0]
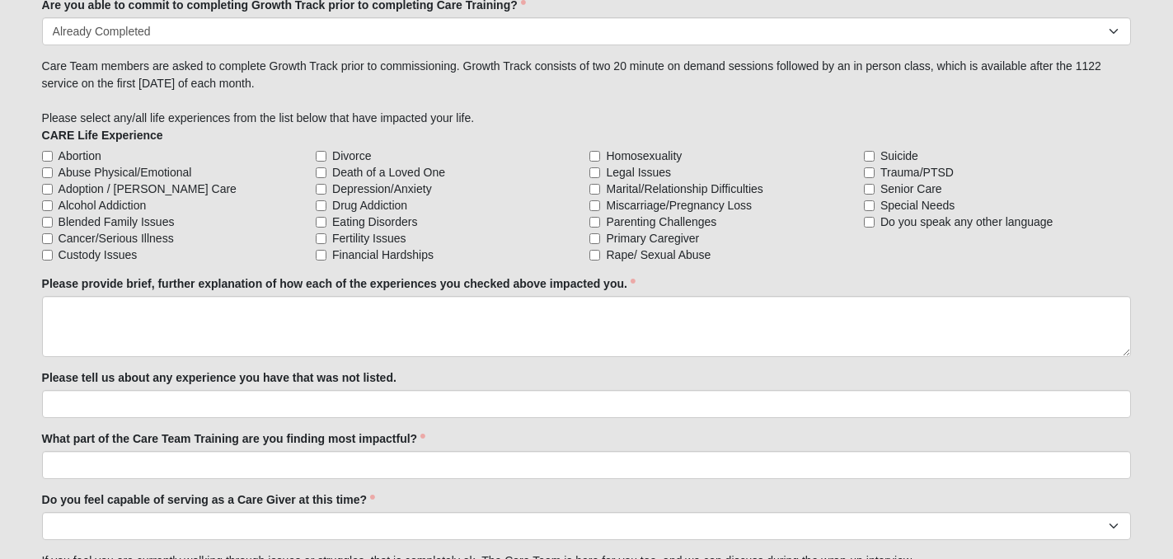
click at [380, 279] on label "Please provide brief, further explanation of how each of the experiences you ch…" at bounding box center [339, 283] width 594 height 16
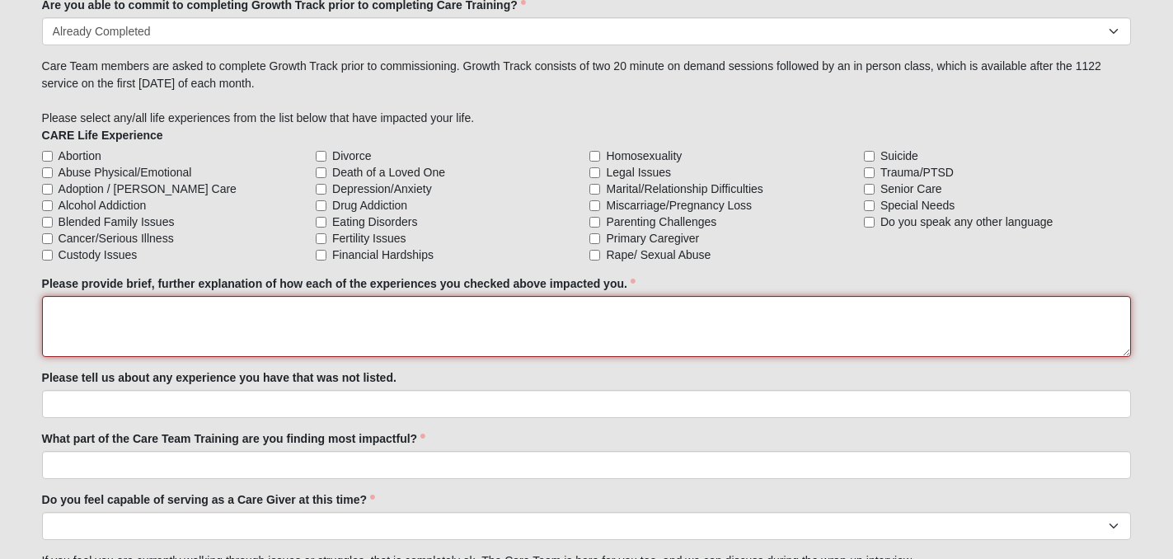
click at [380, 296] on textarea "Please provide brief, further explanation of how each of the experiences you ch…" at bounding box center [587, 326] width 1090 height 61
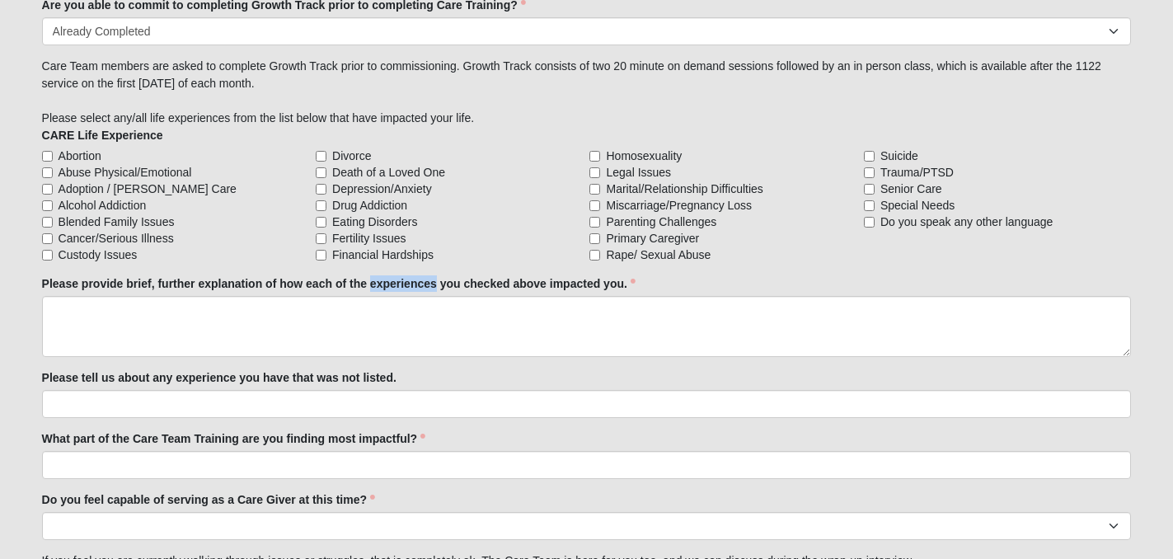
click at [380, 279] on label "Please provide brief, further explanation of how each of the experiences you ch…" at bounding box center [339, 283] width 594 height 16
click at [380, 296] on textarea "Please provide brief, further explanation of how each of the experiences you ch…" at bounding box center [587, 326] width 1090 height 61
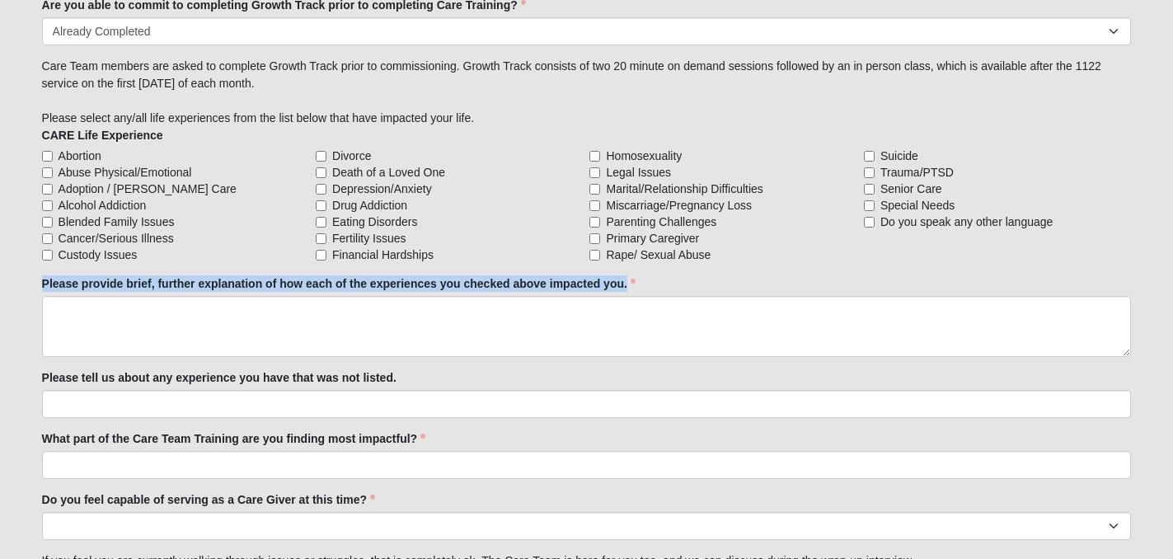
click at [380, 279] on label "Please provide brief, further explanation of how each of the experiences you ch…" at bounding box center [339, 283] width 594 height 16
click at [380, 296] on textarea "Please provide brief, further explanation of how each of the experiences you ch…" at bounding box center [587, 326] width 1090 height 61
copy div "Please provide brief, further explanation of how each of the experiences you ch…"
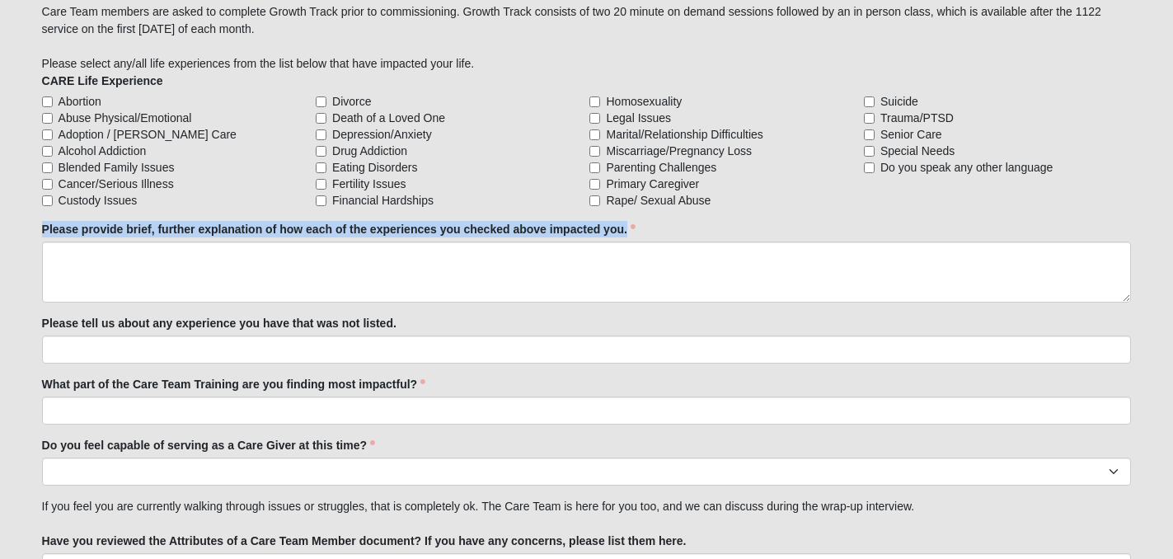
scroll to position [1563, 0]
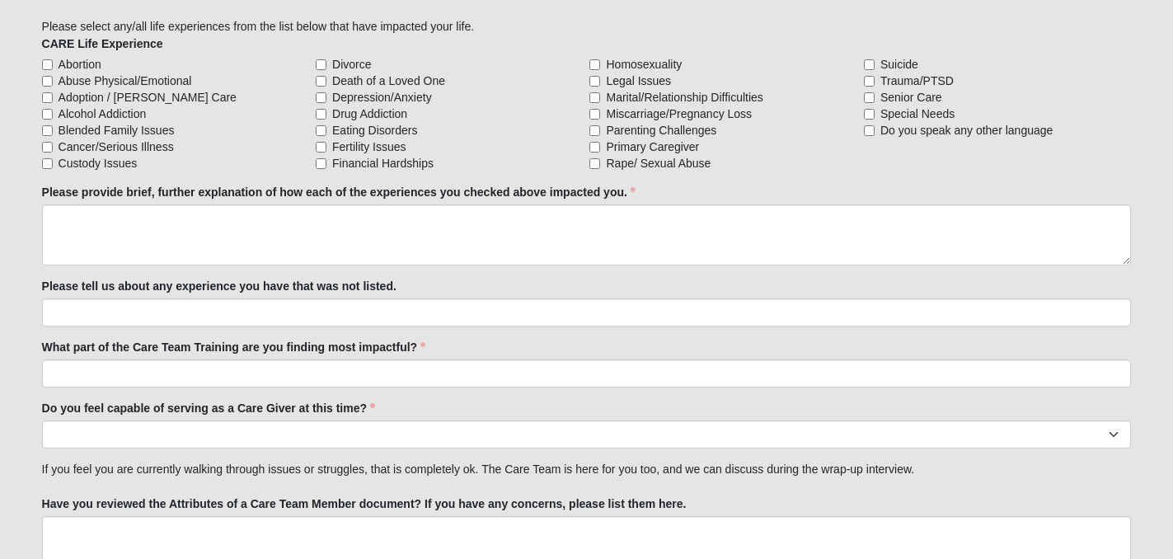
click at [322, 280] on label "Please tell us about any experience you have that was not listed." at bounding box center [219, 286] width 355 height 16
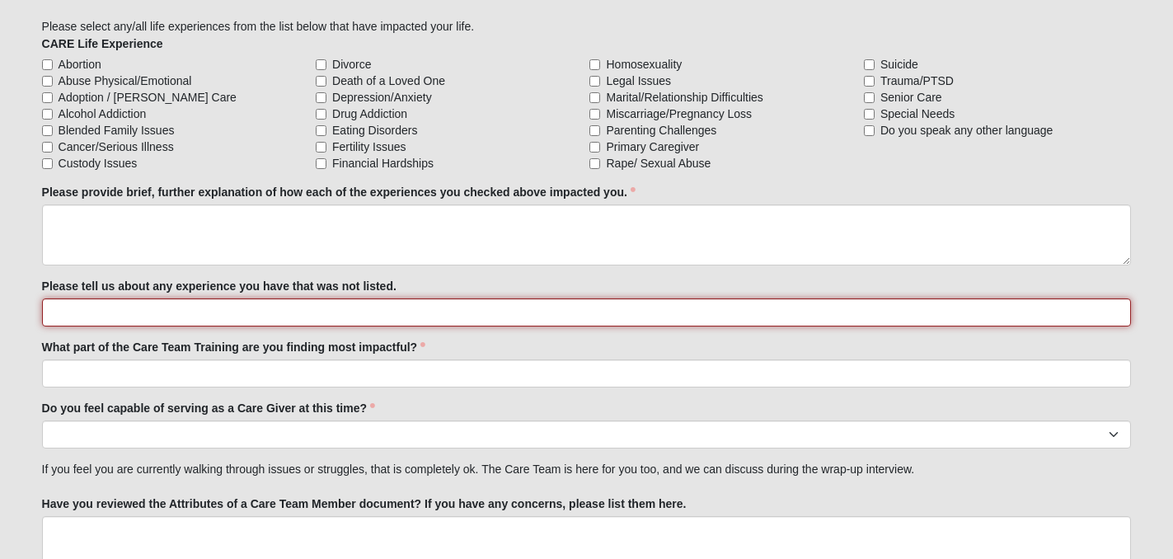
click at [322, 298] on input "Please tell us about any experience you have that was not listed." at bounding box center [587, 312] width 1090 height 28
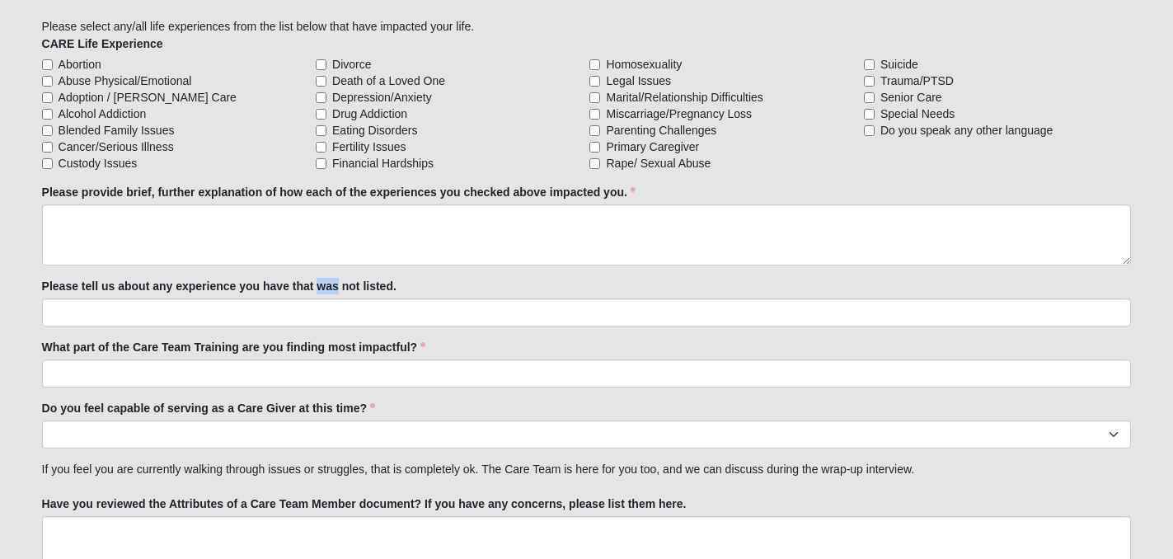
click at [322, 280] on label "Please tell us about any experience you have that was not listed." at bounding box center [219, 286] width 355 height 16
click at [322, 298] on input "Please tell us about any experience you have that was not listed." at bounding box center [587, 312] width 1090 height 28
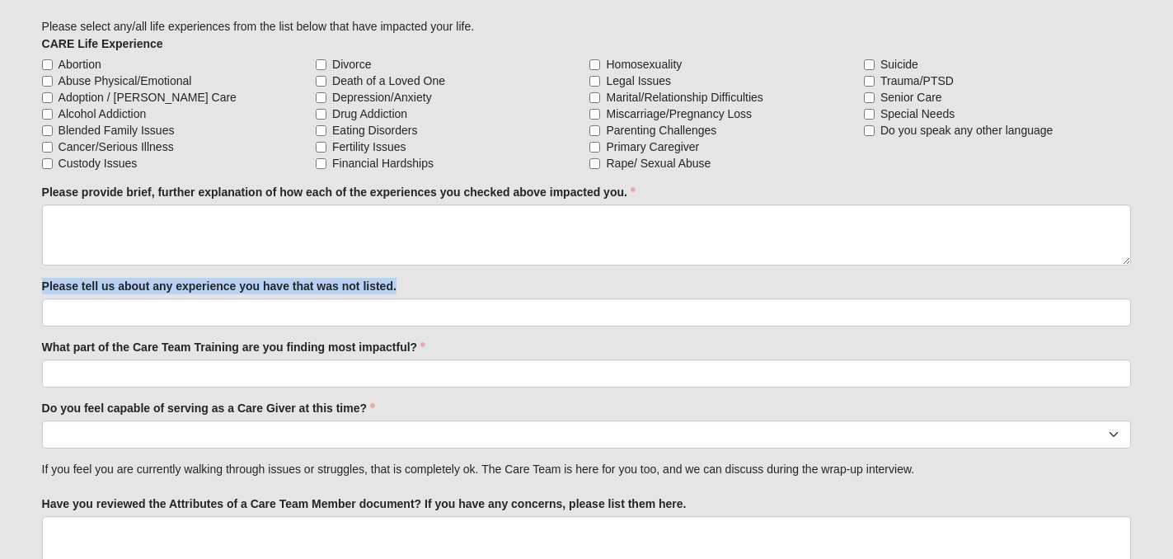
click at [322, 280] on label "Please tell us about any experience you have that was not listed." at bounding box center [219, 286] width 355 height 16
click at [322, 298] on input "Please tell us about any experience you have that was not listed." at bounding box center [587, 312] width 1090 height 28
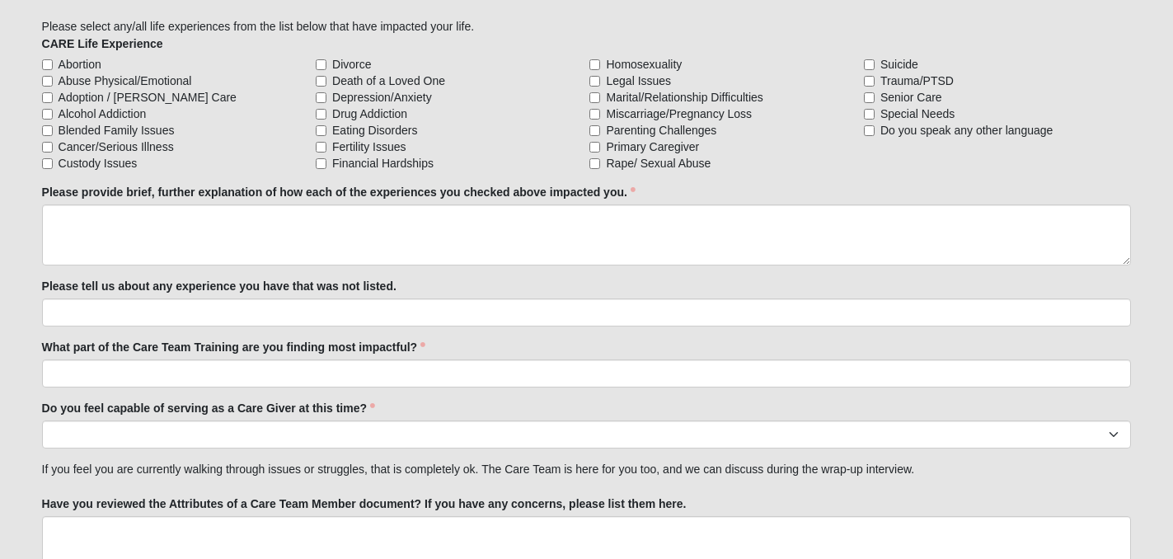
click at [324, 350] on label "What part of the Care Team Training are you finding most impactful?" at bounding box center [234, 347] width 384 height 16
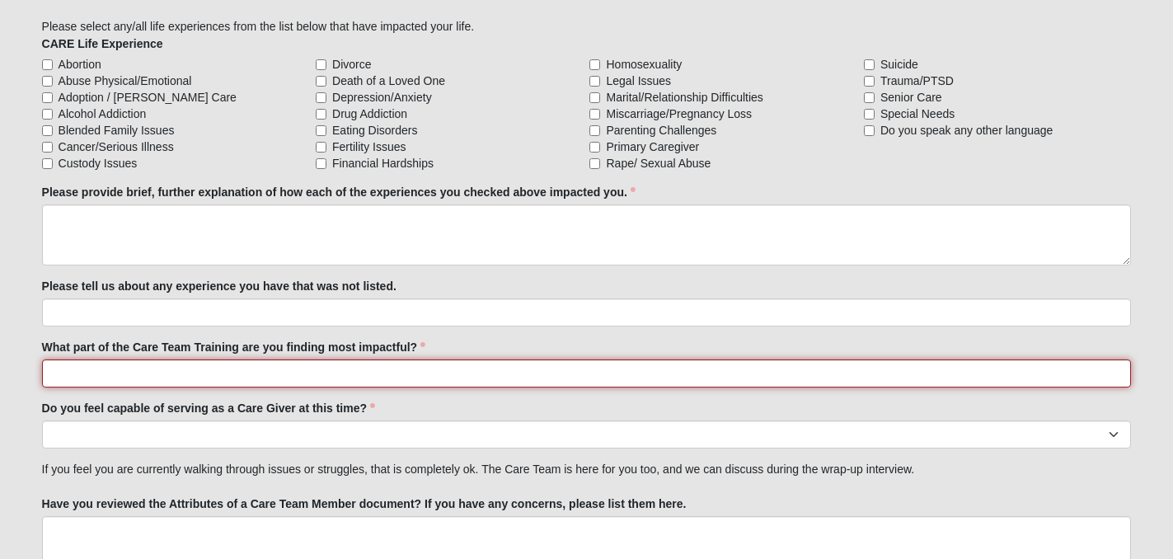
click at [324, 360] on input "What part of the Care Team Training are you finding most impactful?" at bounding box center [587, 374] width 1090 height 28
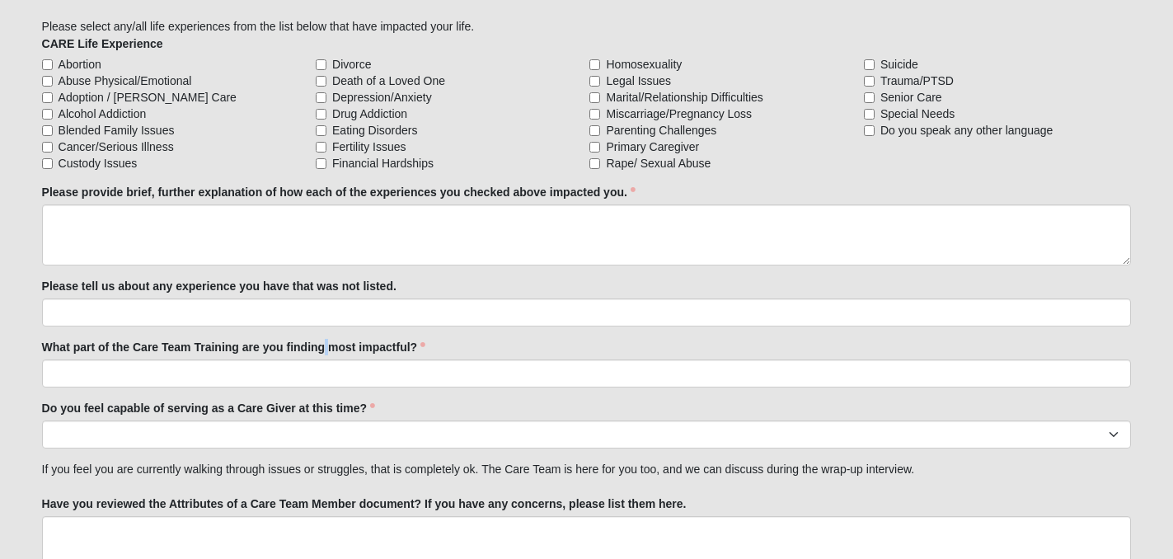
click at [324, 350] on label "What part of the Care Team Training are you finding most impactful?" at bounding box center [234, 347] width 384 height 16
click at [324, 360] on input "What part of the Care Team Training are you finding most impactful?" at bounding box center [587, 374] width 1090 height 28
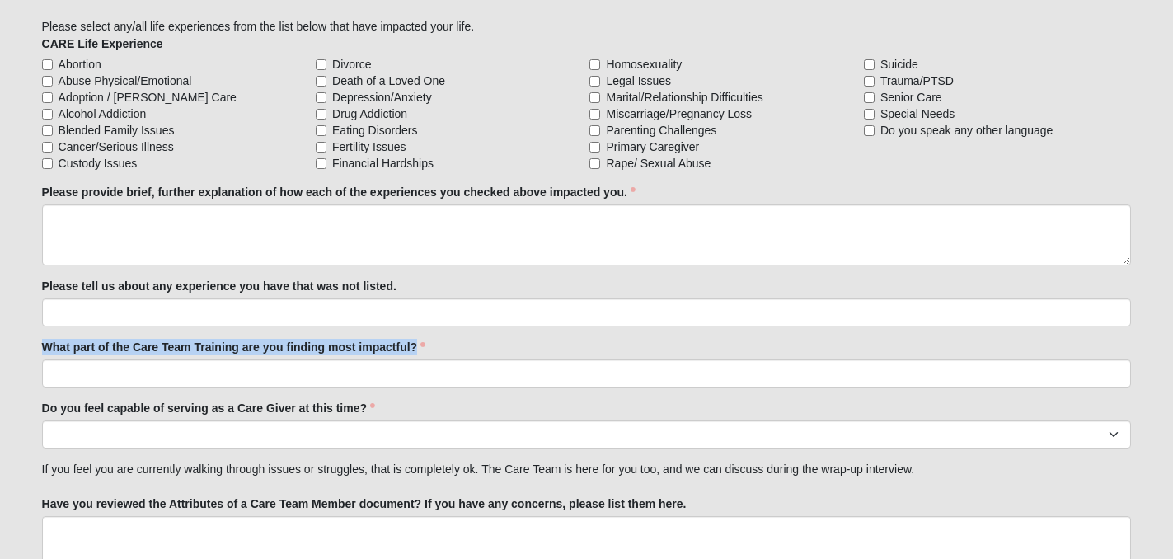
click at [324, 350] on label "What part of the Care Team Training are you finding most impactful?" at bounding box center [234, 347] width 384 height 16
click at [324, 360] on input "What part of the Care Team Training are you finding most impactful?" at bounding box center [587, 374] width 1090 height 28
copy div "What part of the Care Team Training are you finding most impactful?"
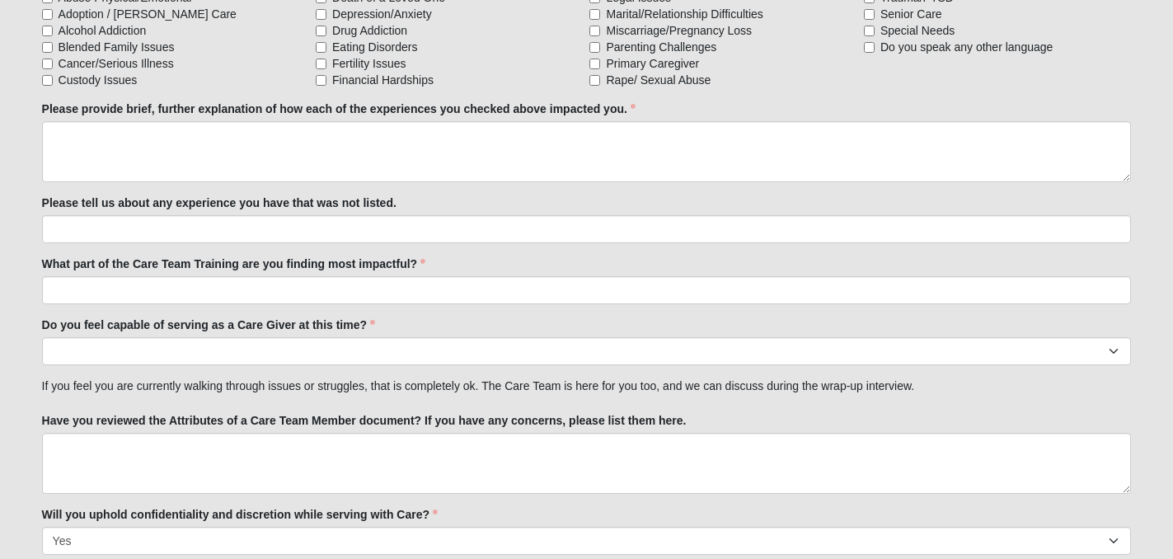
click at [321, 324] on label "Do you feel capable of serving as a Care Giver at this time?" at bounding box center [208, 325] width 333 height 16
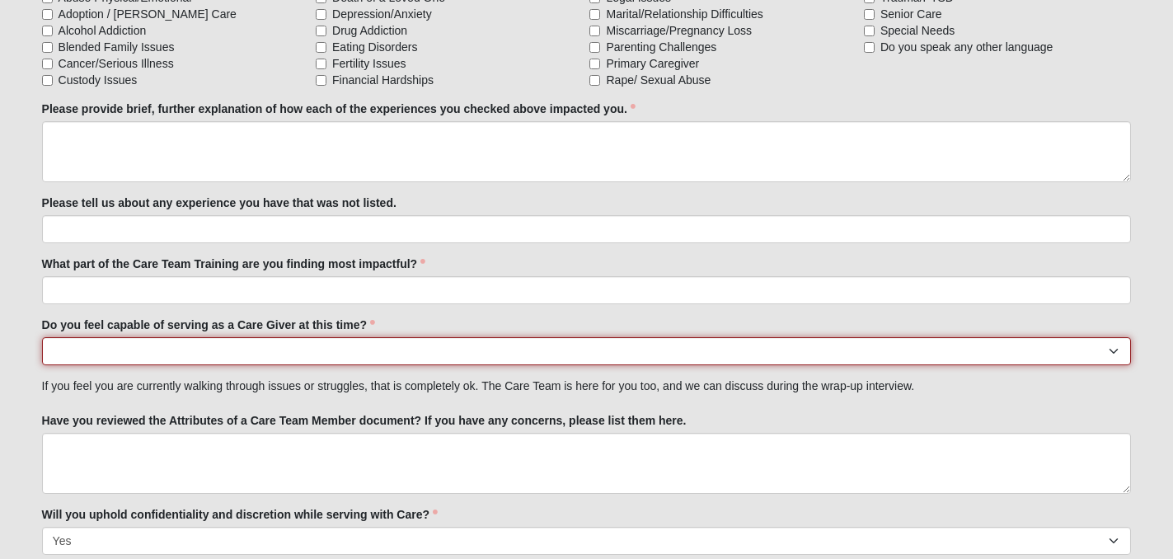
click at [321, 337] on select "No Yes" at bounding box center [587, 351] width 1090 height 28
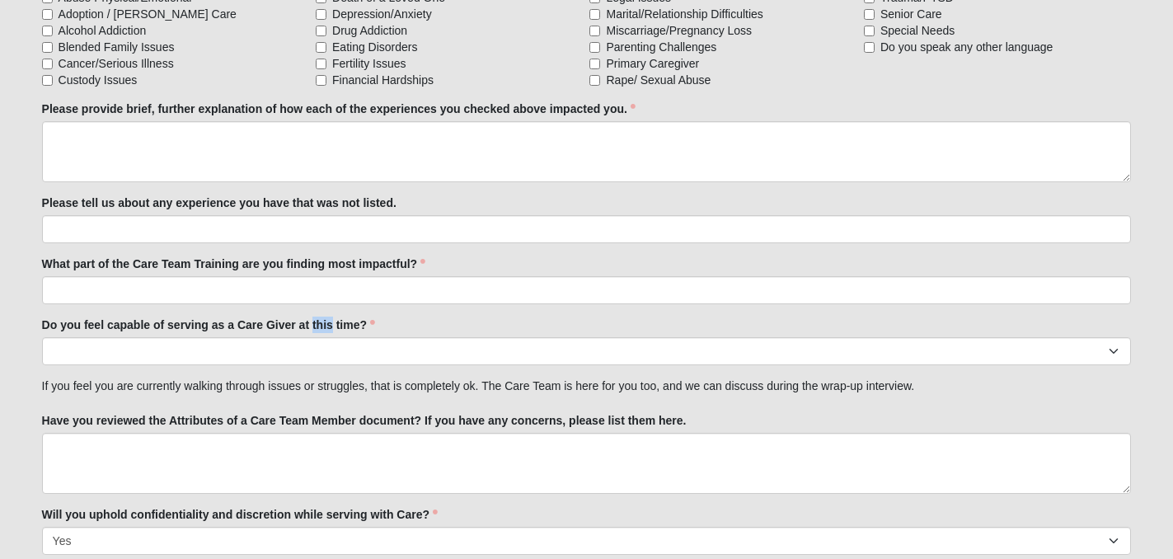
click at [321, 324] on label "Do you feel capable of serving as a Care Giver at this time?" at bounding box center [208, 325] width 333 height 16
click at [321, 337] on select "No Yes" at bounding box center [587, 351] width 1090 height 28
click at [321, 324] on label "Do you feel capable of serving as a Care Giver at this time?" at bounding box center [208, 325] width 333 height 16
click at [321, 337] on select "No Yes" at bounding box center [587, 351] width 1090 height 28
copy div "Do you feel capable of serving as a Care Giver at this time?"
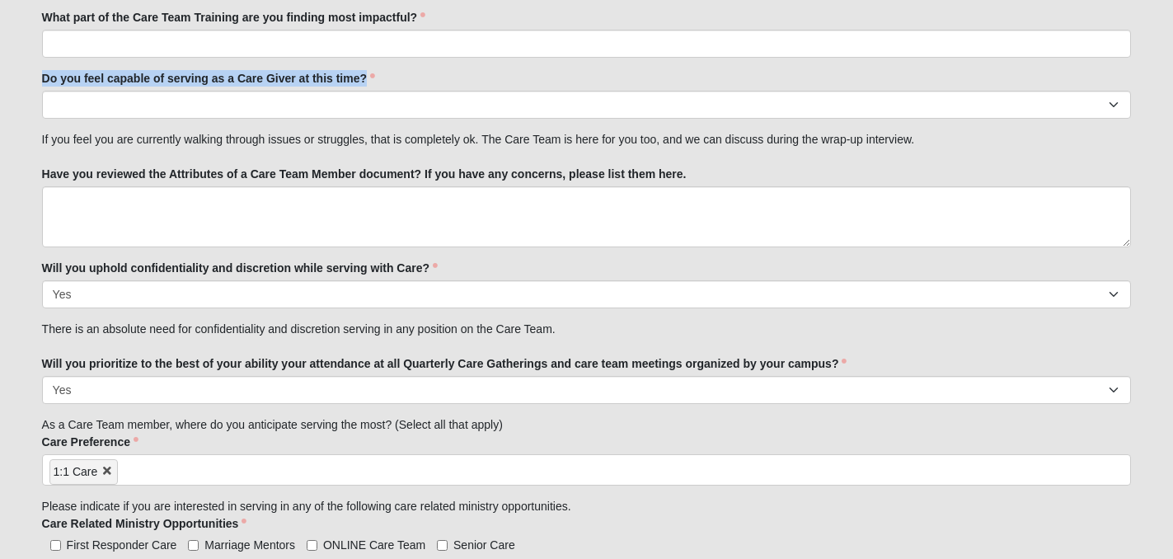
scroll to position [1894, 0]
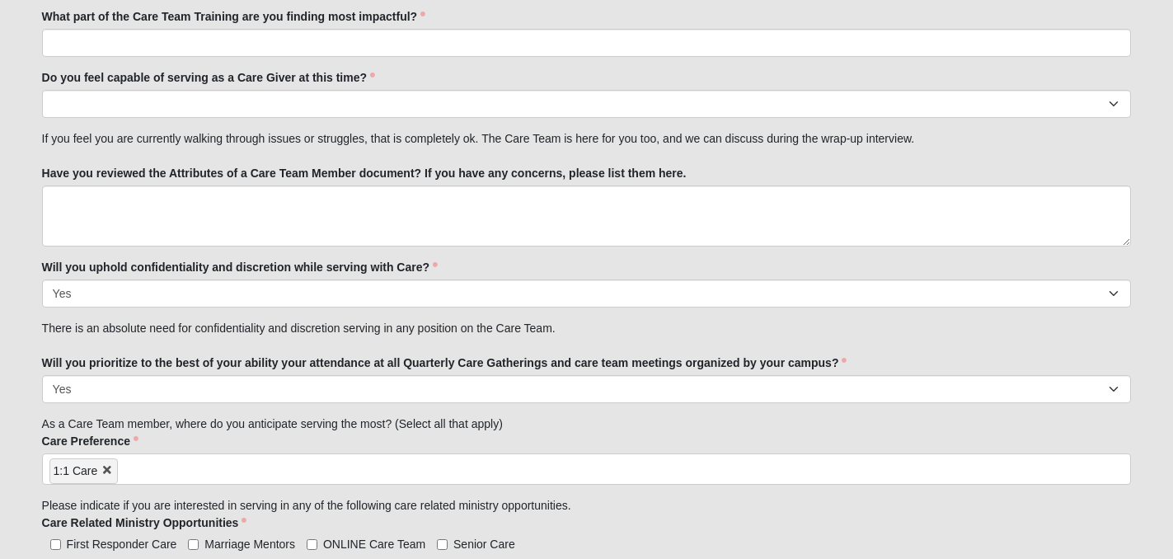
click at [410, 165] on label "Have you reviewed the Attributes of a Care Team Member document? If you have an…" at bounding box center [364, 173] width 645 height 16
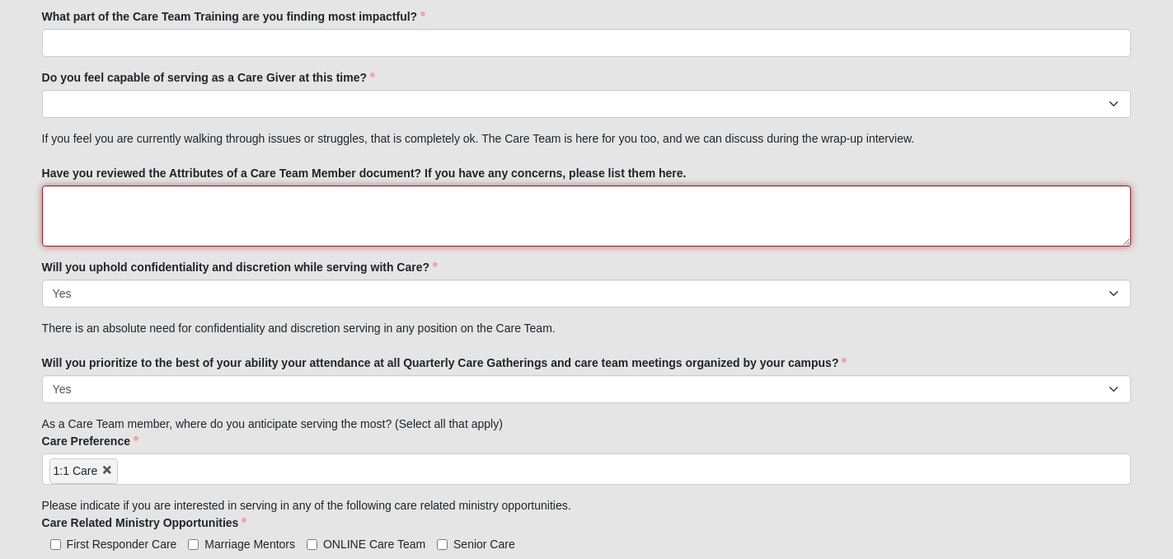
click at [410, 186] on textarea "Have you reviewed the Attributes of a Care Team Member document? If you have an…" at bounding box center [587, 216] width 1090 height 61
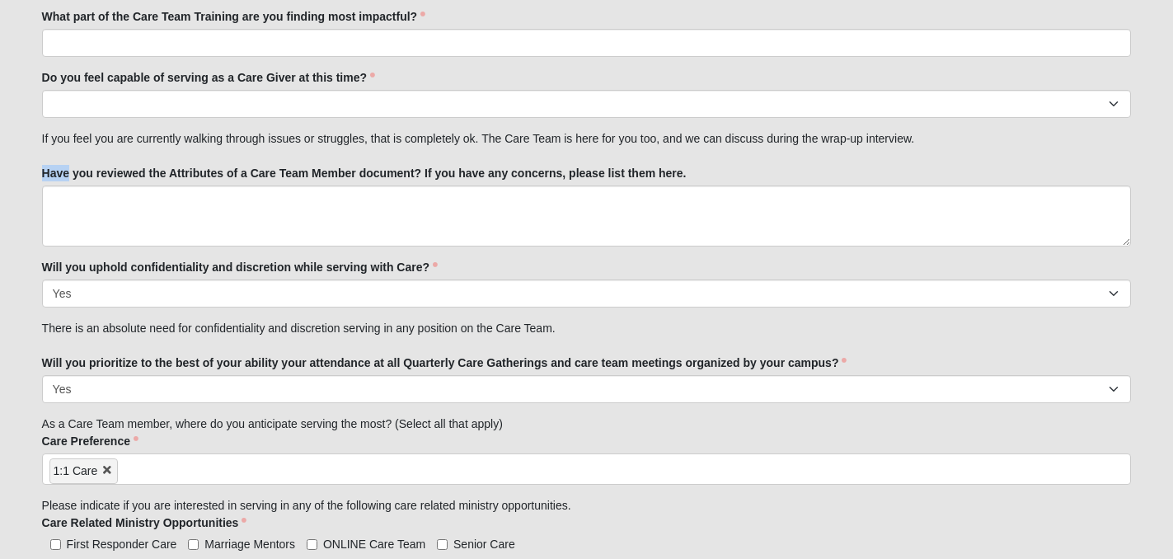
click at [410, 165] on label "Have you reviewed the Attributes of a Care Team Member document? If you have an…" at bounding box center [364, 173] width 645 height 16
click at [410, 186] on textarea "Have you reviewed the Attributes of a Care Team Member document? If you have an…" at bounding box center [587, 216] width 1090 height 61
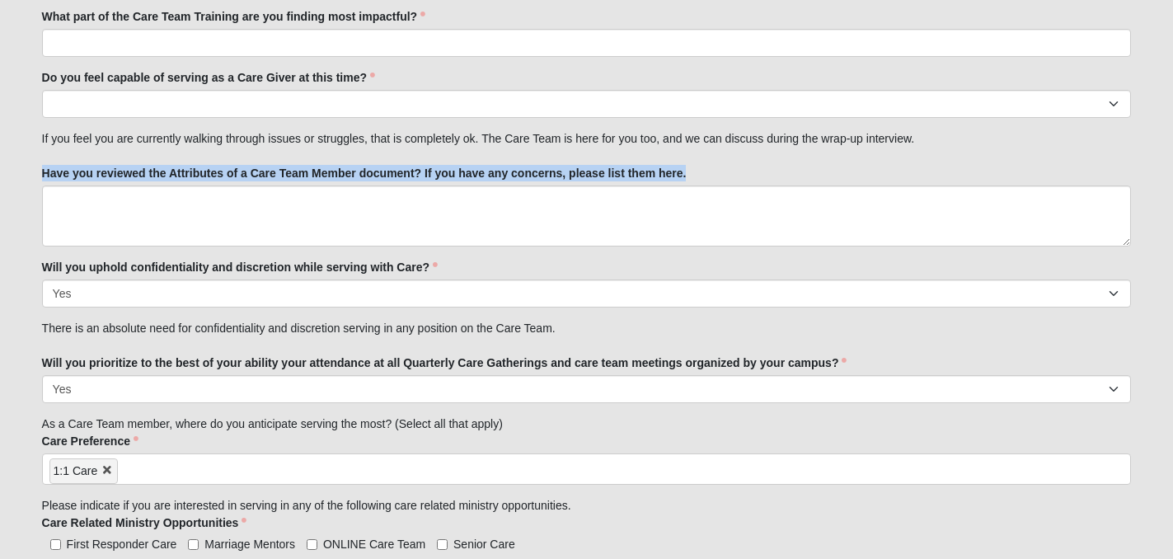
click at [410, 165] on label "Have you reviewed the Attributes of a Care Team Member document? If you have an…" at bounding box center [364, 173] width 645 height 16
click at [410, 186] on textarea "Have you reviewed the Attributes of a Care Team Member document? If you have an…" at bounding box center [587, 216] width 1090 height 61
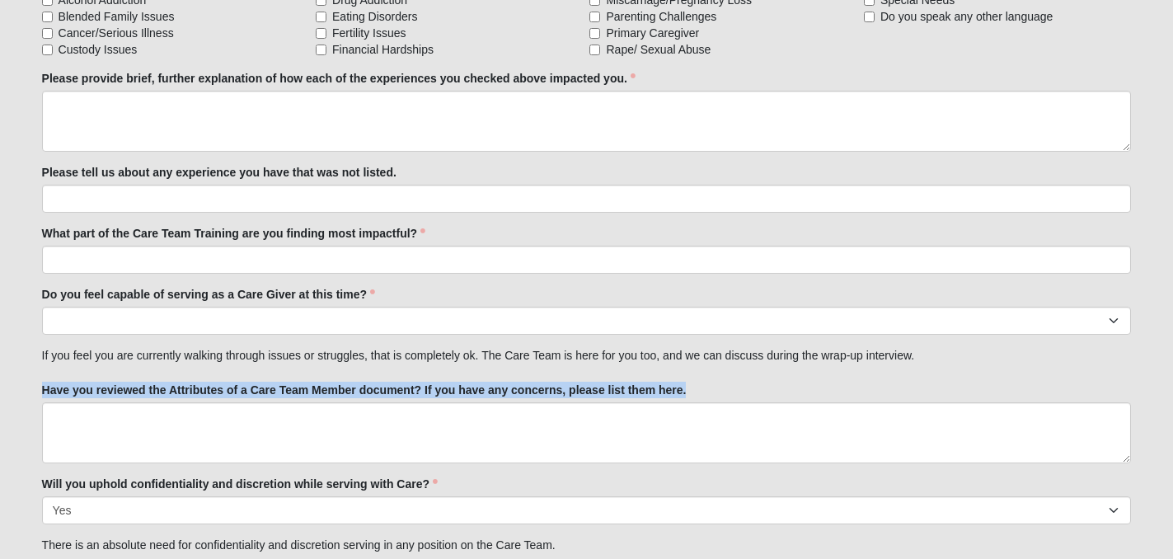
scroll to position [1679, 0]
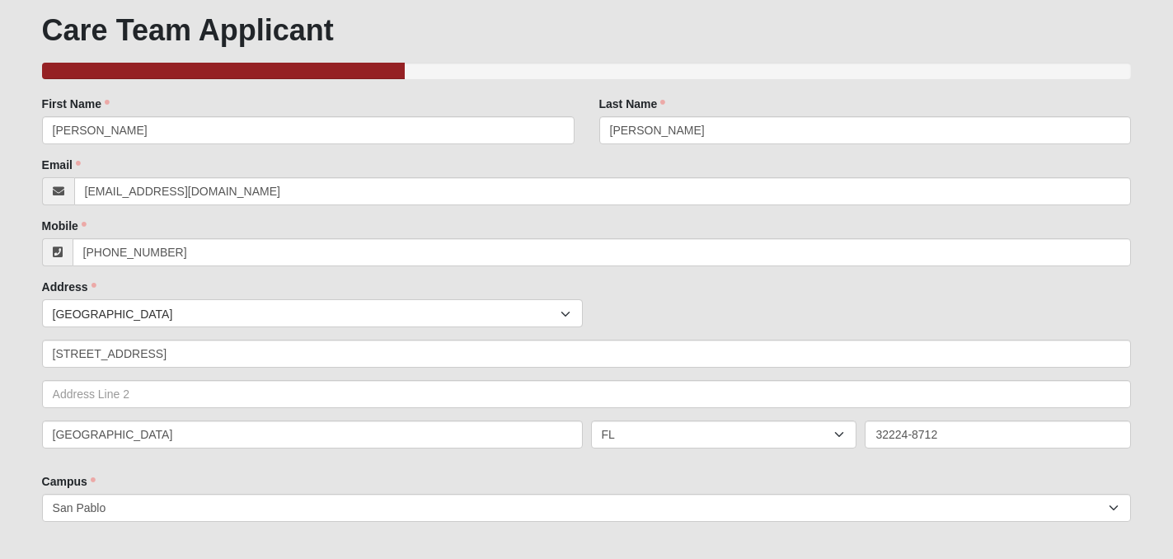
scroll to position [0, 0]
